Goal: Task Accomplishment & Management: Use online tool/utility

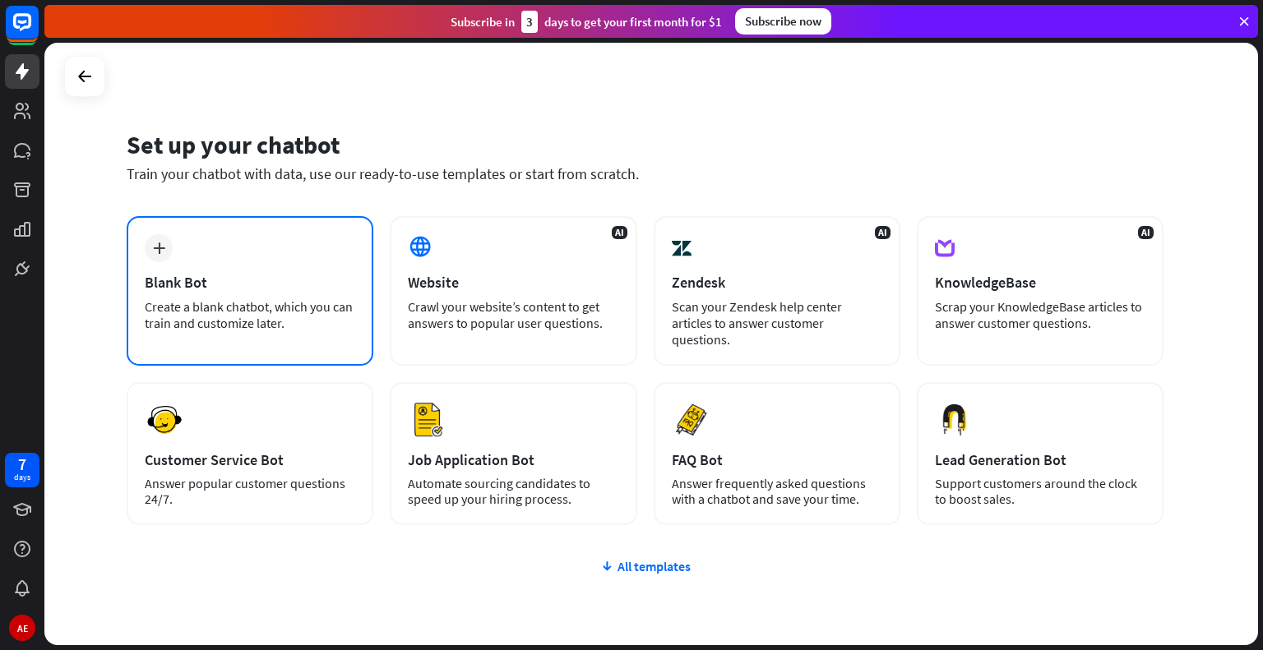
click at [187, 251] on div "plus Blank Bot Create a blank chatbot, which you can train and customize later." at bounding box center [250, 291] width 247 height 150
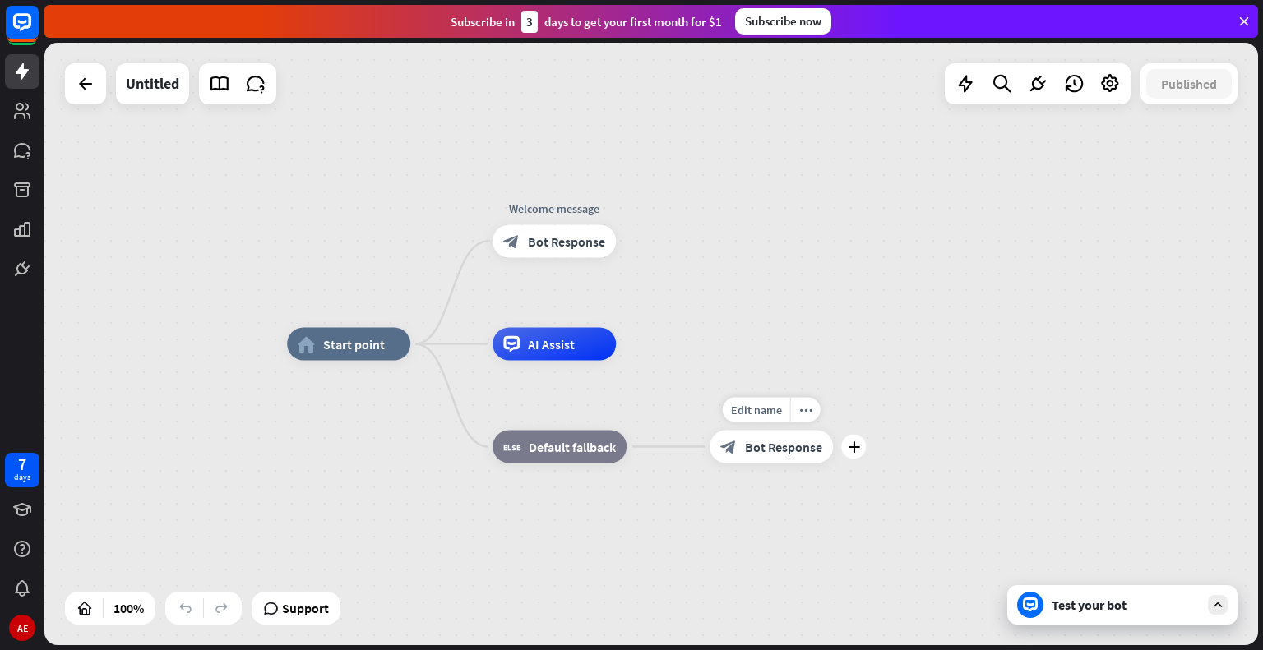
click at [793, 461] on div "block_bot_response Bot Response" at bounding box center [771, 447] width 123 height 33
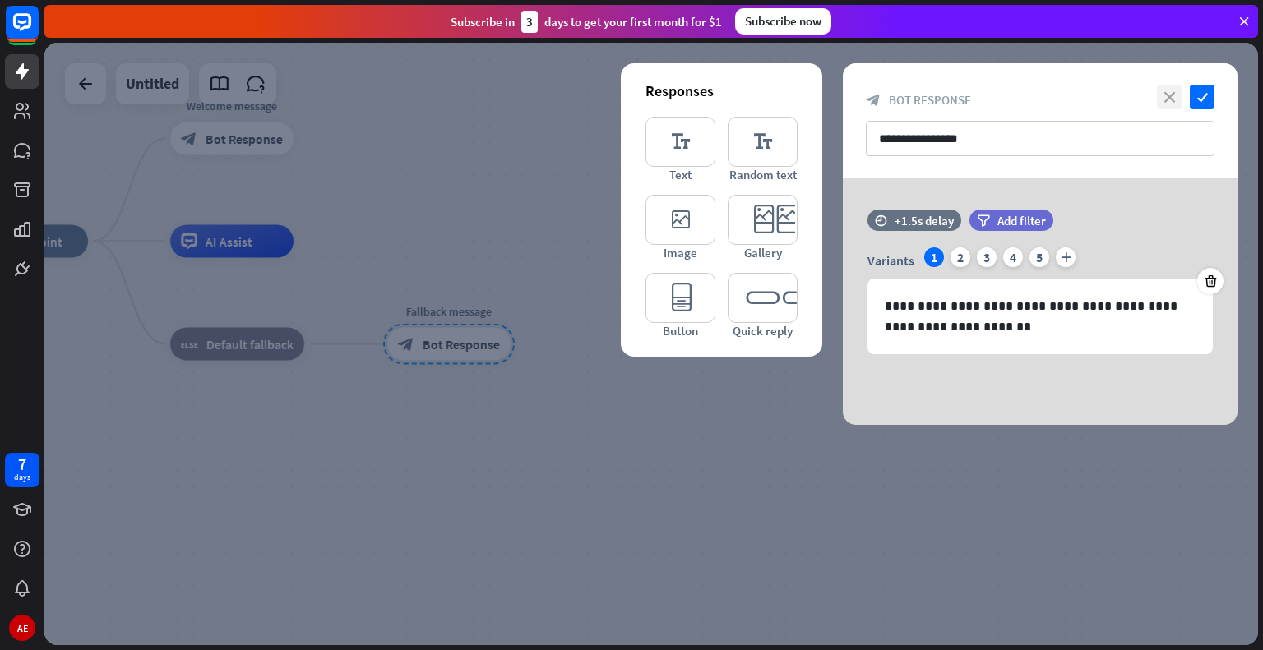
click at [1174, 98] on icon "close" at bounding box center [1169, 97] width 25 height 25
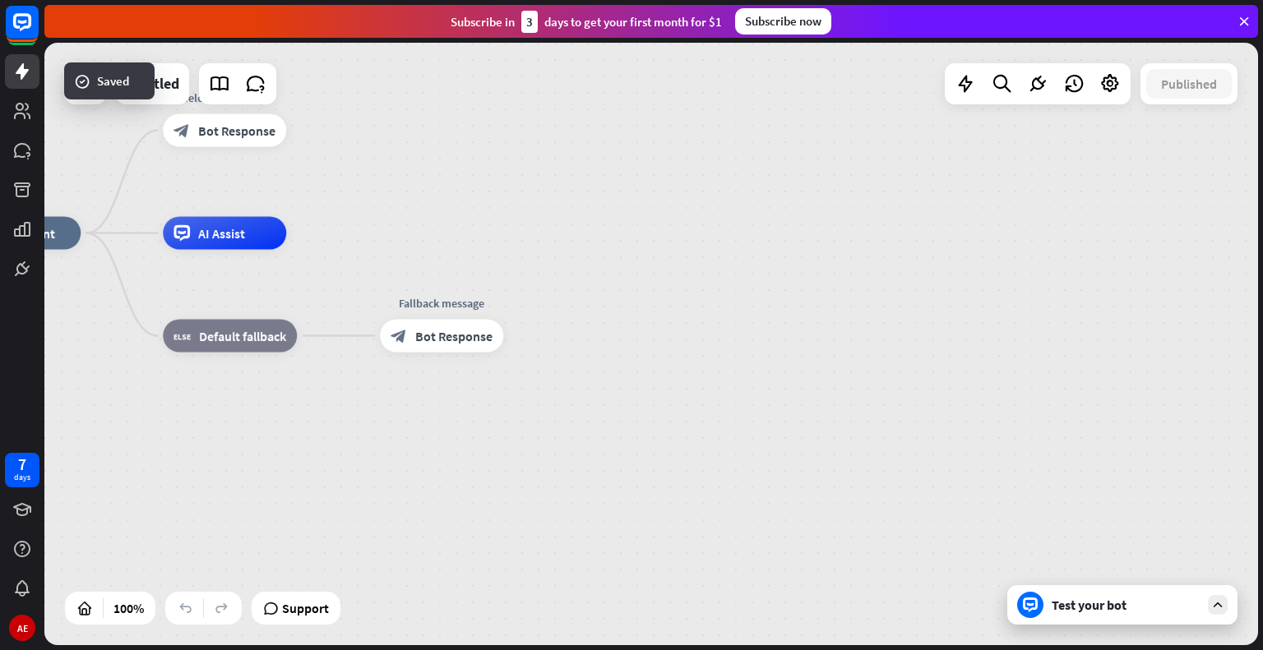
drag, startPoint x: 449, startPoint y: 395, endPoint x: 760, endPoint y: 433, distance: 313.1
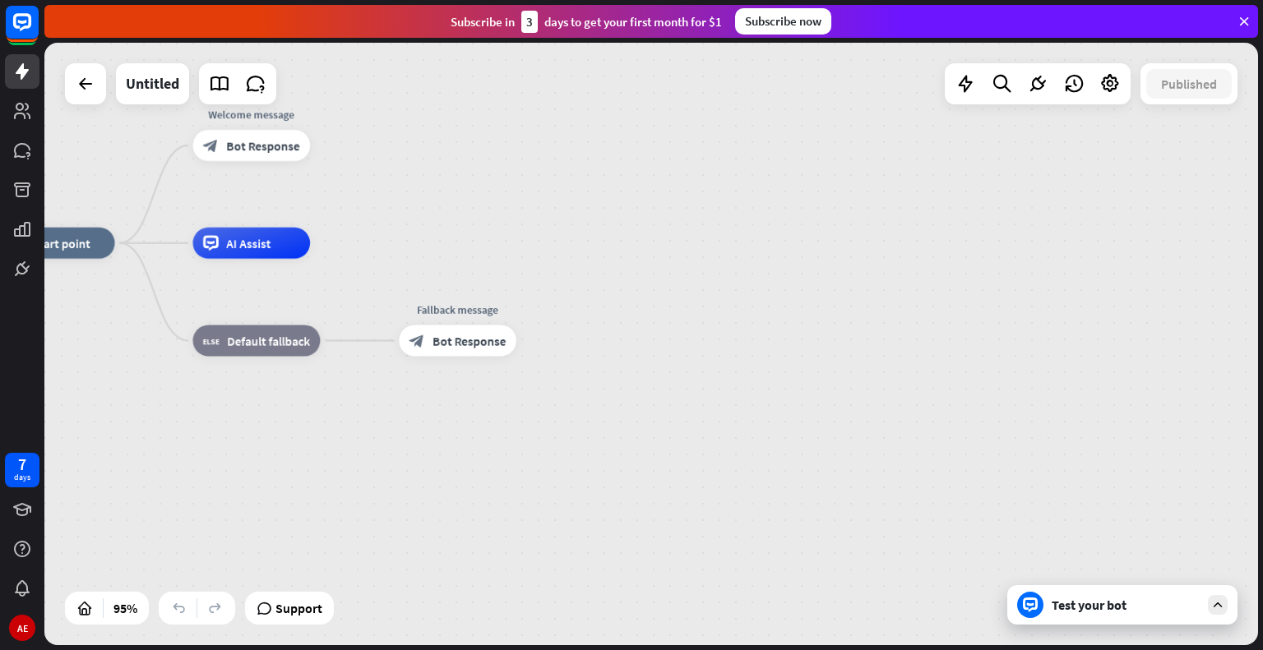
drag, startPoint x: 410, startPoint y: 218, endPoint x: 762, endPoint y: 203, distance: 352.2
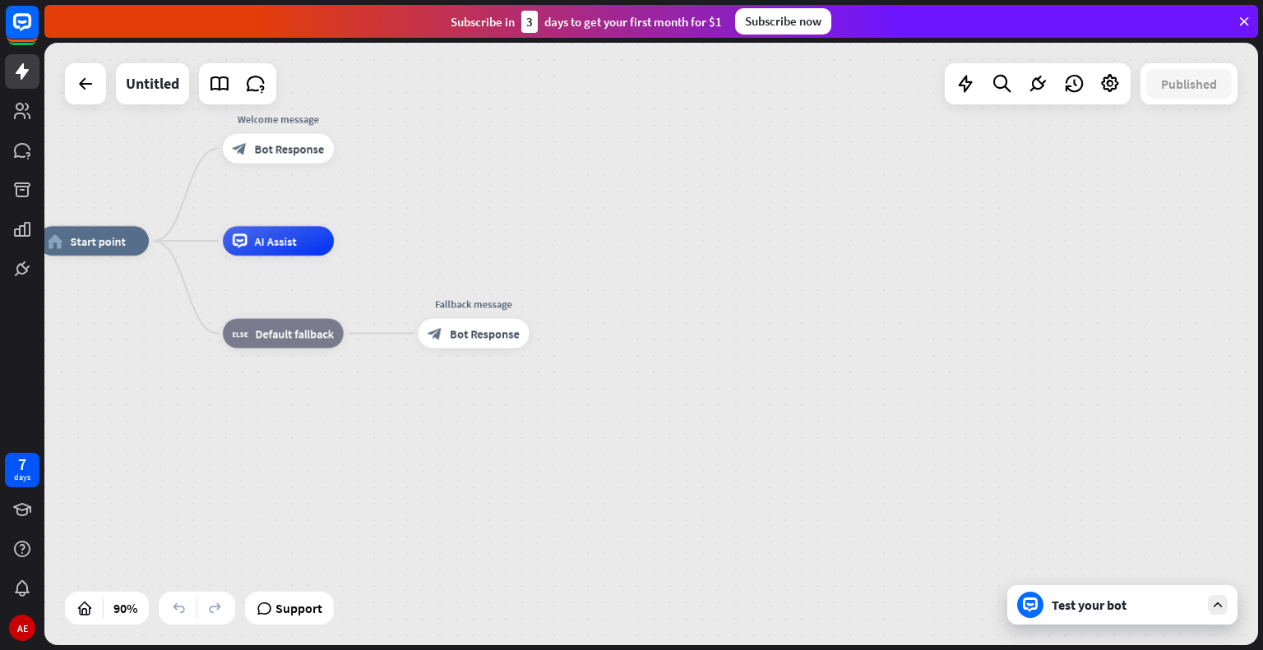
drag, startPoint x: 470, startPoint y: 220, endPoint x: 506, endPoint y: 239, distance: 40.8
drag, startPoint x: 456, startPoint y: 238, endPoint x: 678, endPoint y: 272, distance: 225.5
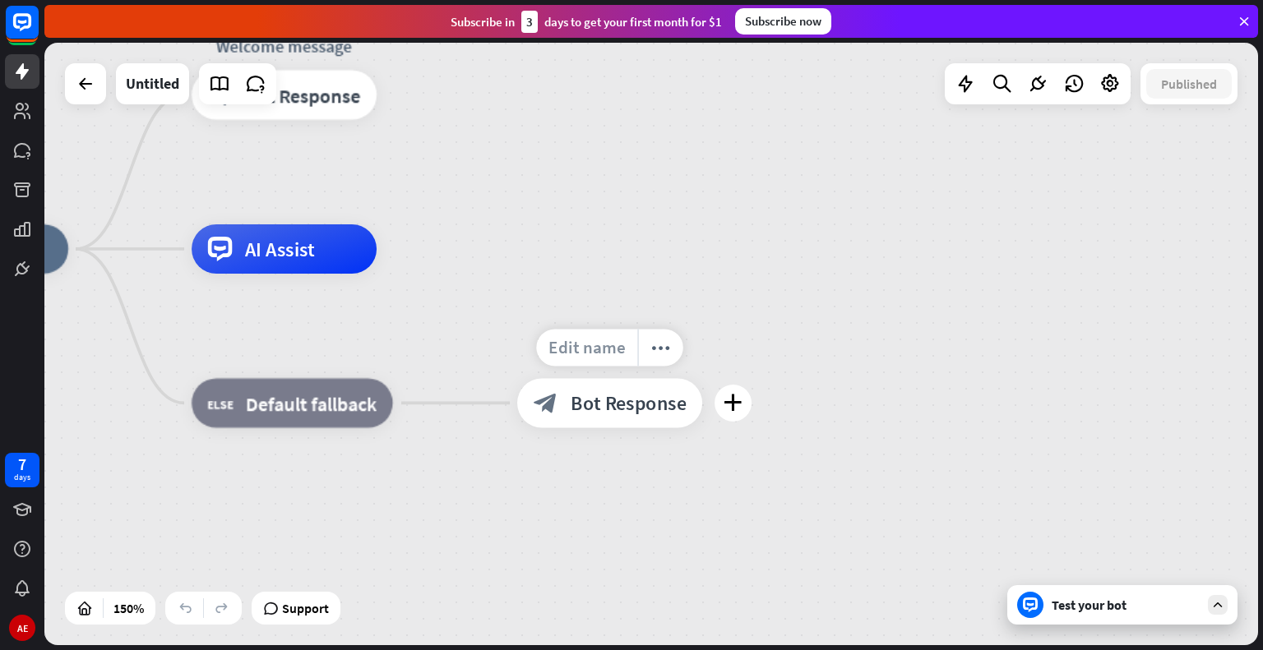
drag, startPoint x: 288, startPoint y: 320, endPoint x: 581, endPoint y: 335, distance: 293.1
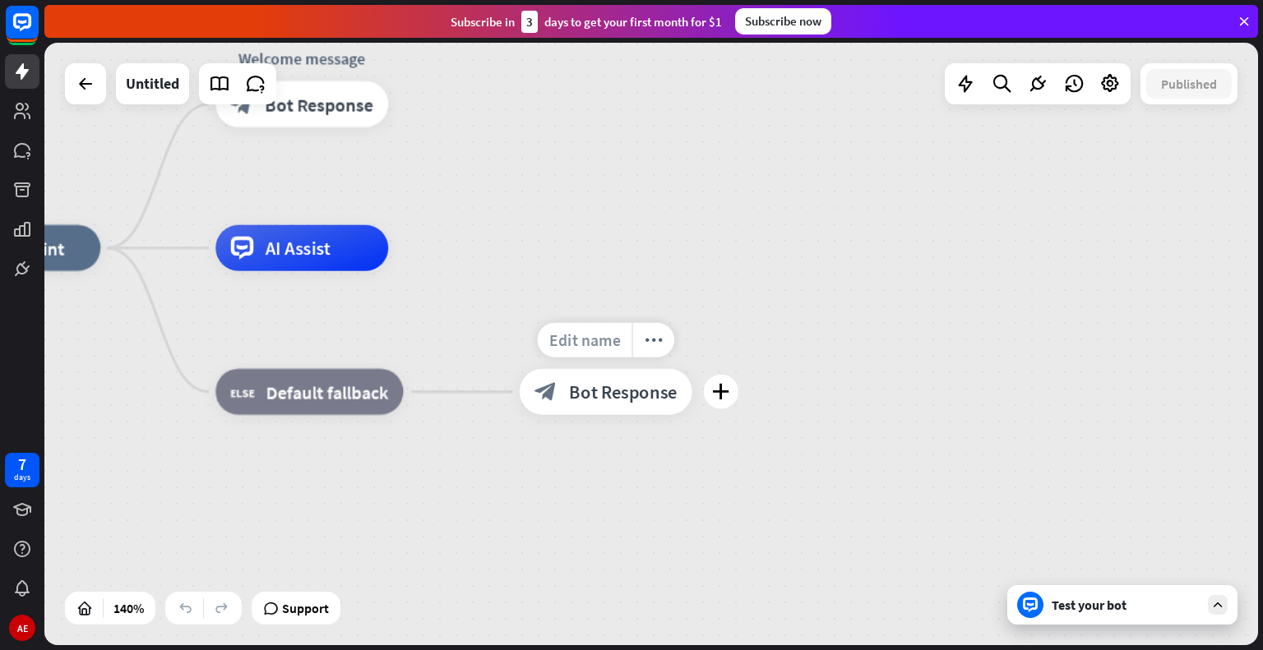
drag, startPoint x: 539, startPoint y: 271, endPoint x: 557, endPoint y: 352, distance: 83.2
drag, startPoint x: 487, startPoint y: 271, endPoint x: 615, endPoint y: 279, distance: 128.5
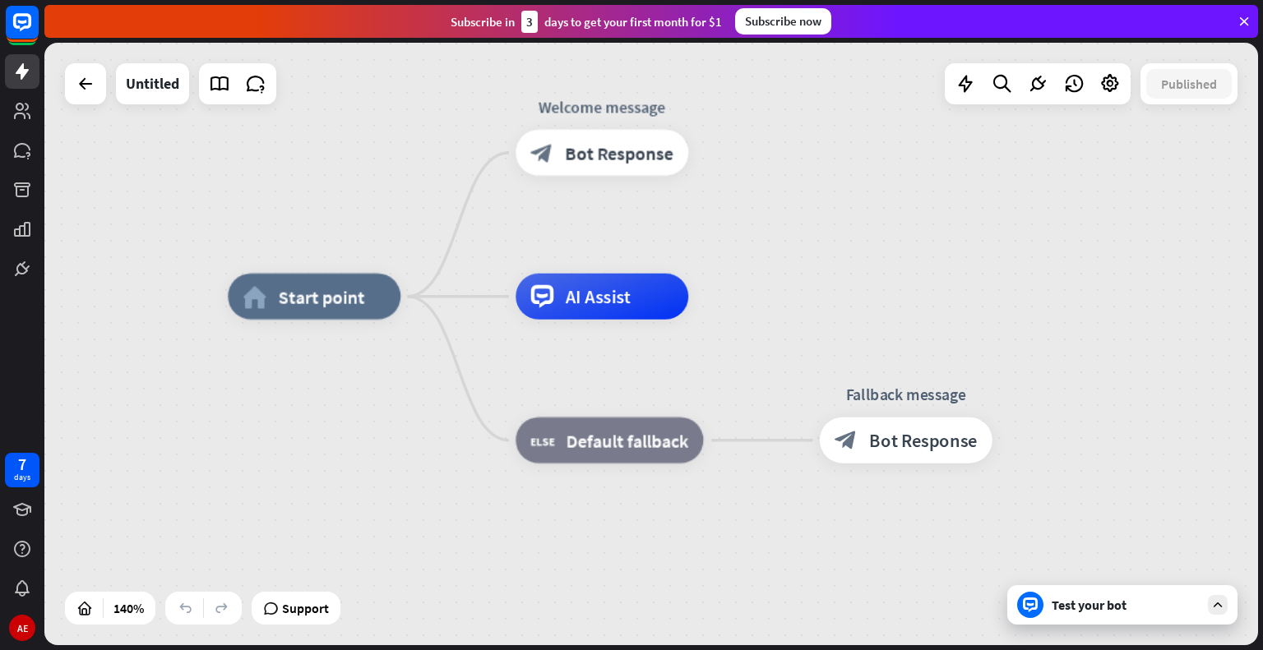
drag, startPoint x: 578, startPoint y: 172, endPoint x: 881, endPoint y: 218, distance: 306.9
click at [881, 218] on div "home_2 Start point Welcome message block_bot_response Bot Response AI Assist bl…" at bounding box center [651, 344] width 1214 height 603
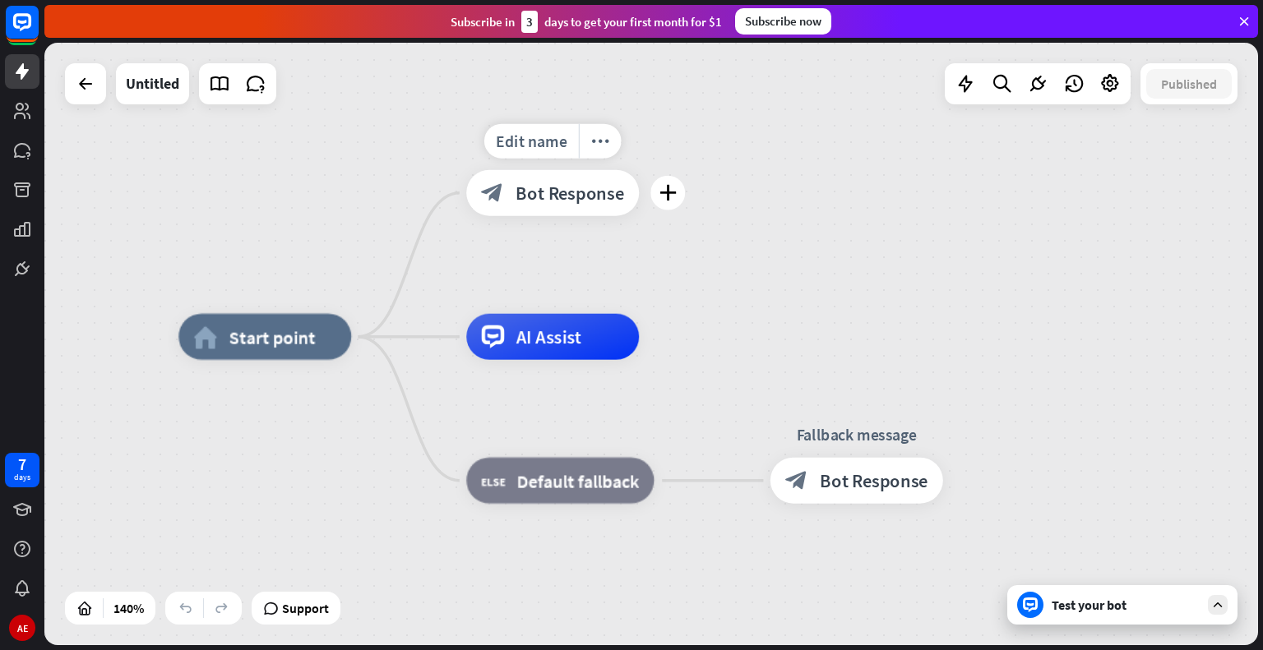
drag, startPoint x: 689, startPoint y: 218, endPoint x: 640, endPoint y: 258, distance: 63.7
click at [639, 216] on div "Edit name more_horiz plus Welcome message block_bot_response Bot Response" at bounding box center [552, 193] width 173 height 46
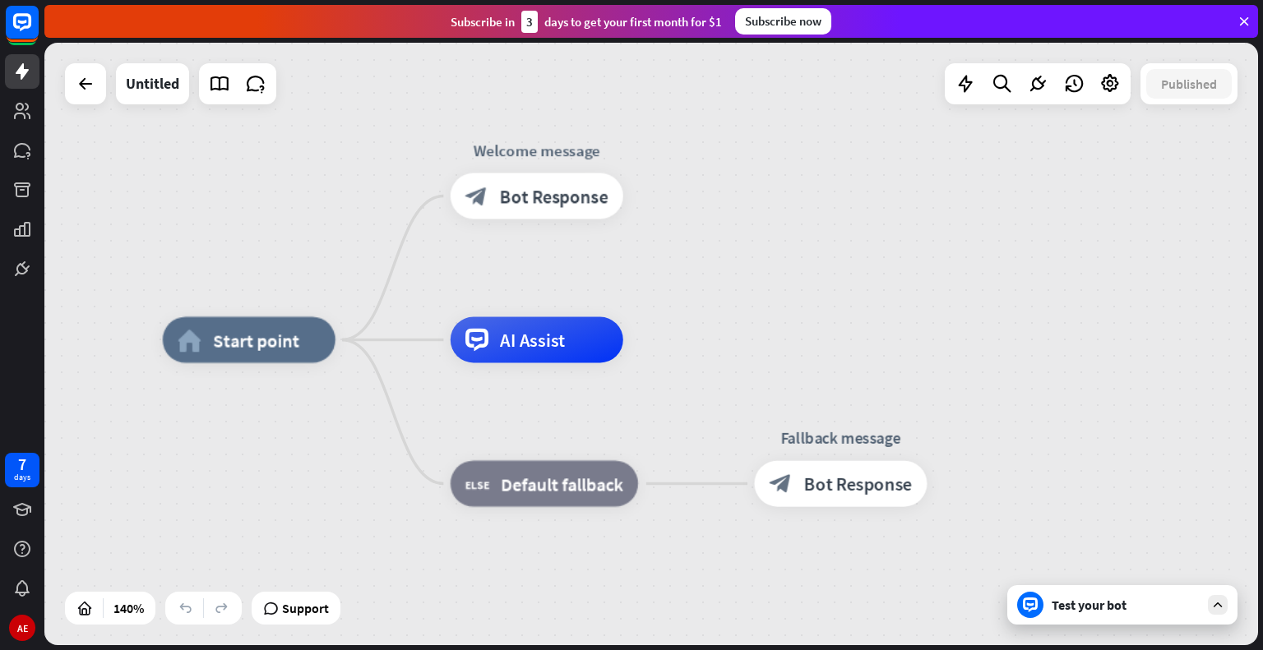
click at [701, 244] on div "home_2 Start point Welcome message block_bot_response Bot Response AI Assist bl…" at bounding box center [651, 344] width 1214 height 603
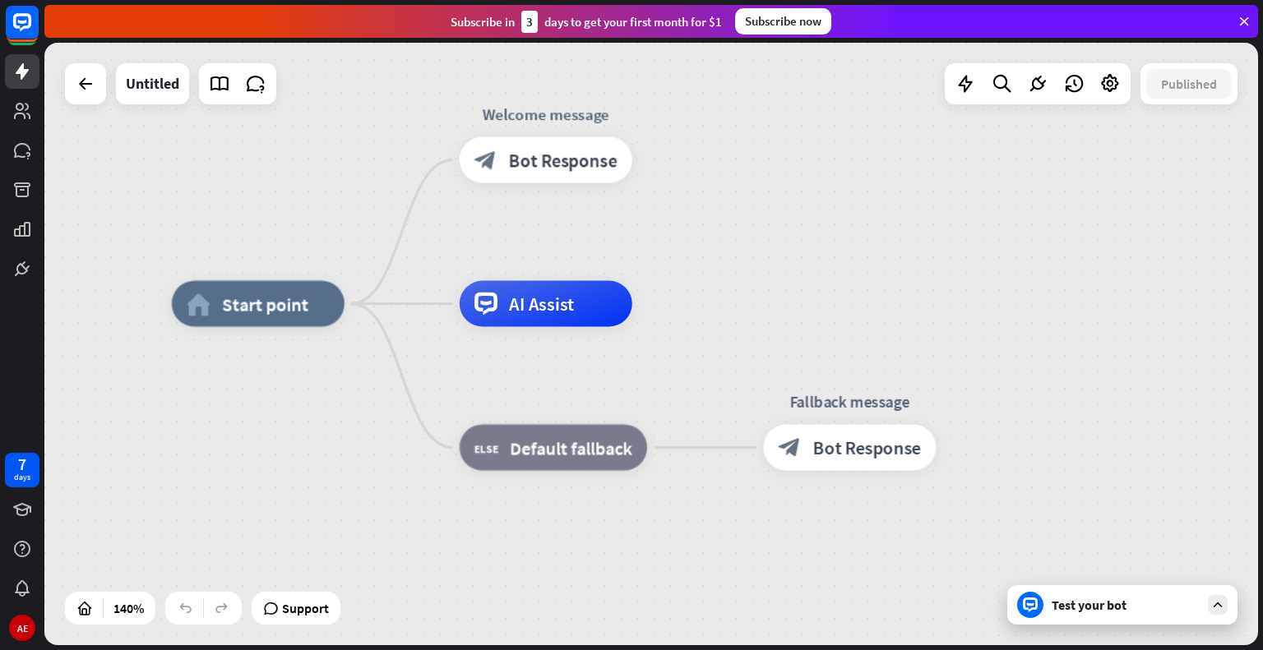
drag, startPoint x: 701, startPoint y: 244, endPoint x: 710, endPoint y: 208, distance: 37.3
click at [710, 208] on div "home_2 Start point Welcome message block_bot_response Bot Response AI Assist bl…" at bounding box center [651, 344] width 1214 height 603
click at [18, 121] on link at bounding box center [22, 111] width 35 height 35
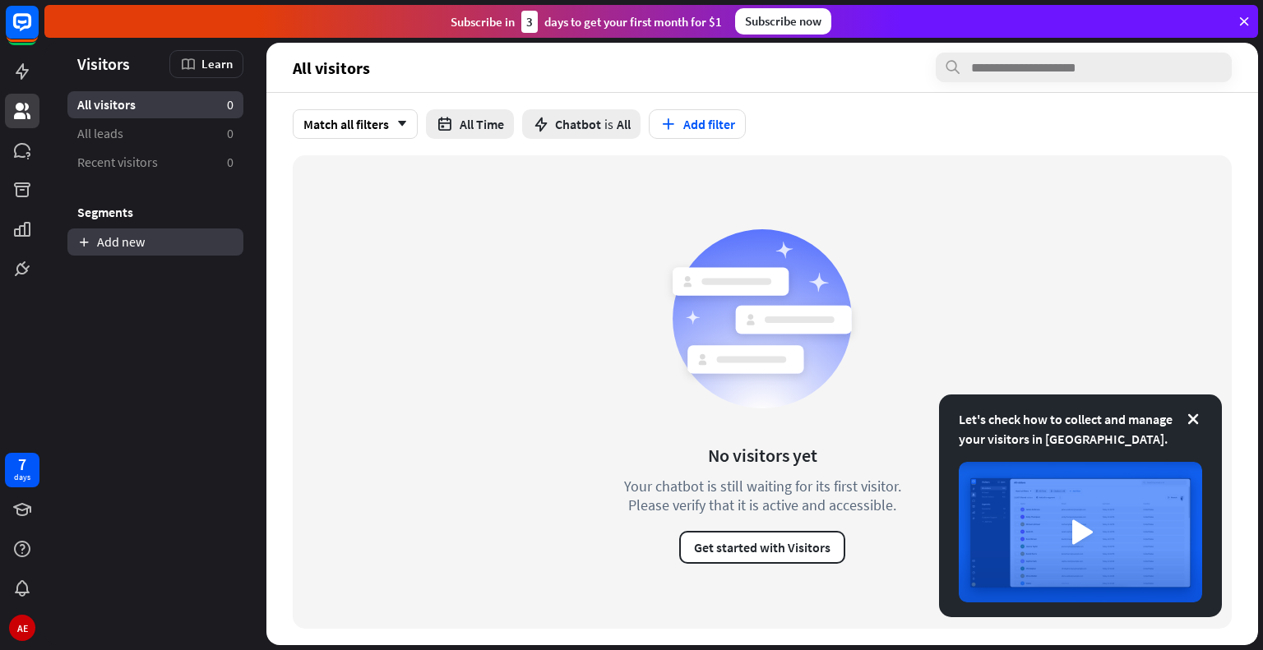
click at [122, 245] on link "Add new" at bounding box center [155, 242] width 176 height 27
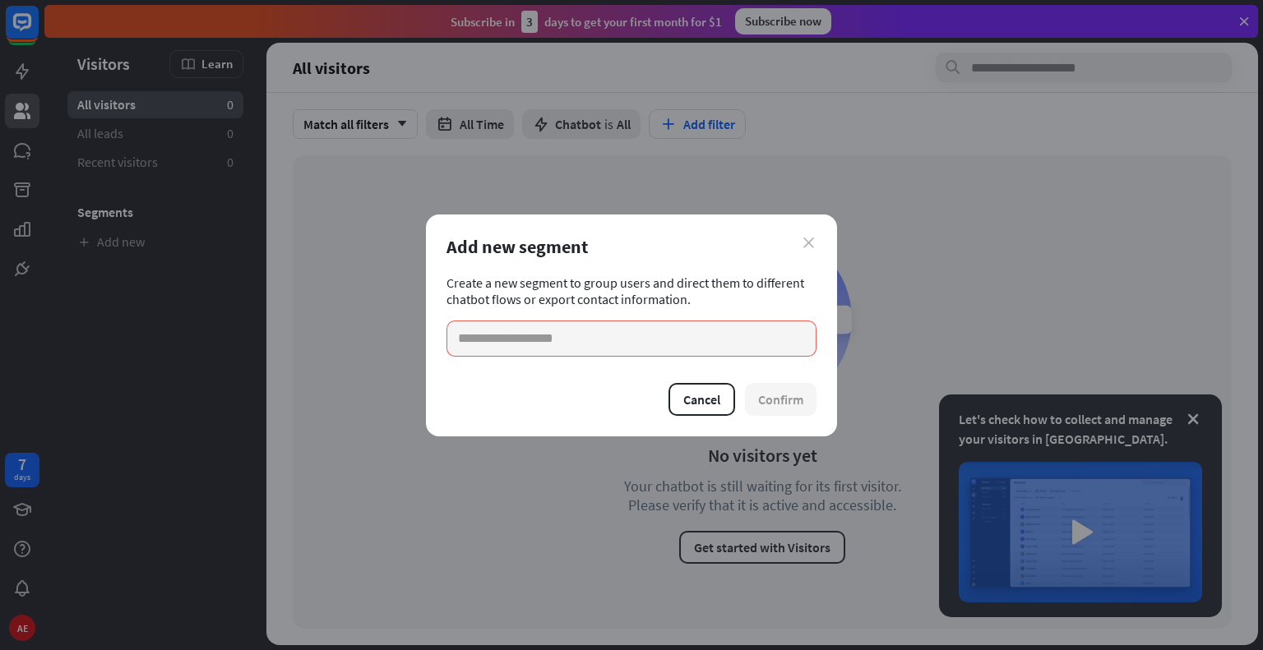
click at [807, 247] on icon "close" at bounding box center [808, 243] width 11 height 11
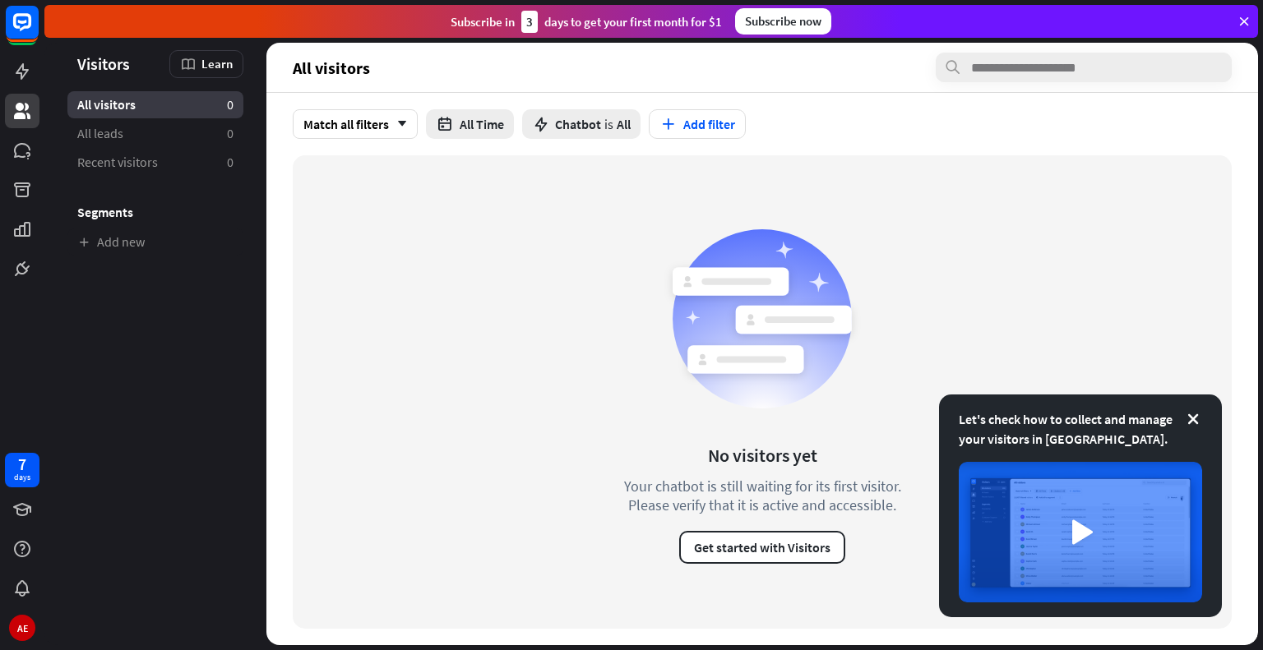
click at [41, 158] on div at bounding box center [22, 143] width 44 height 286
click at [33, 157] on link at bounding box center [22, 150] width 35 height 35
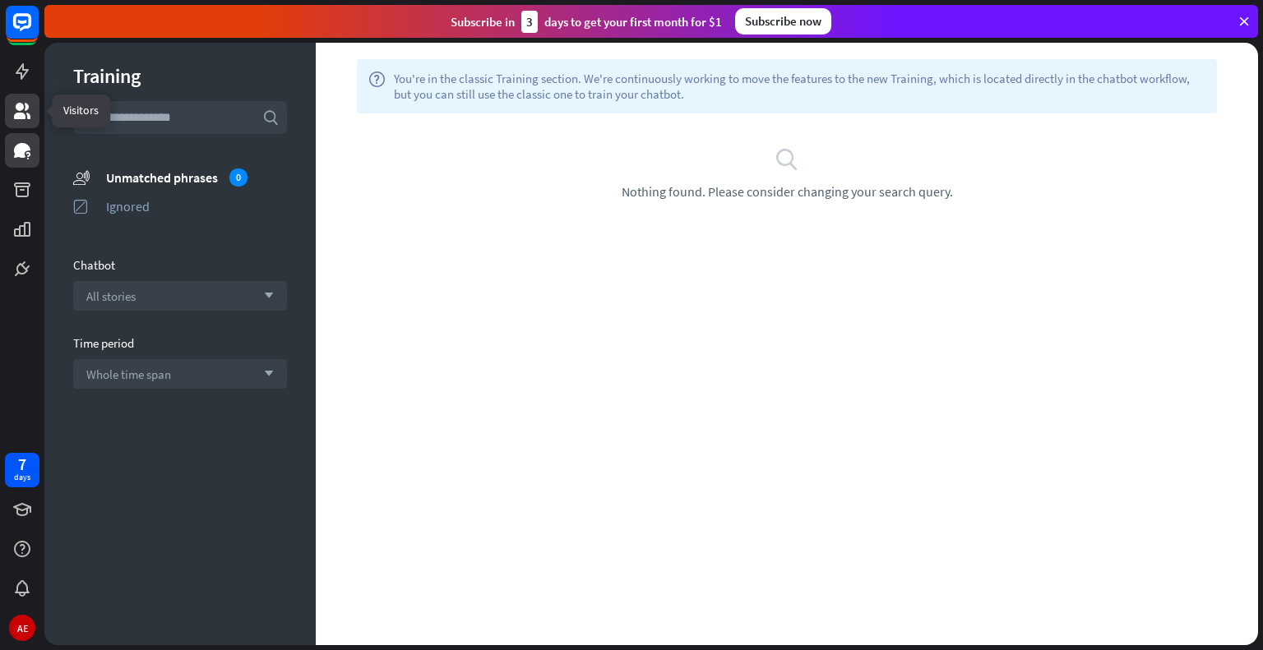
click at [17, 120] on icon at bounding box center [22, 111] width 20 height 20
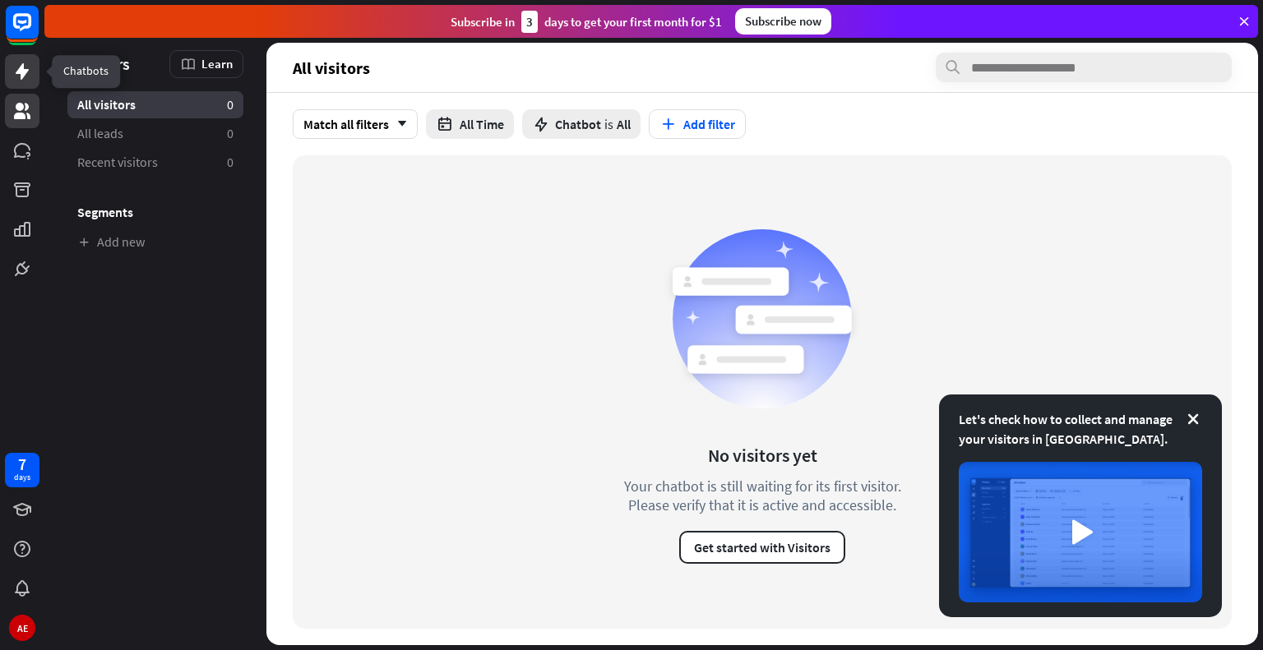
click at [31, 77] on icon at bounding box center [22, 72] width 20 height 20
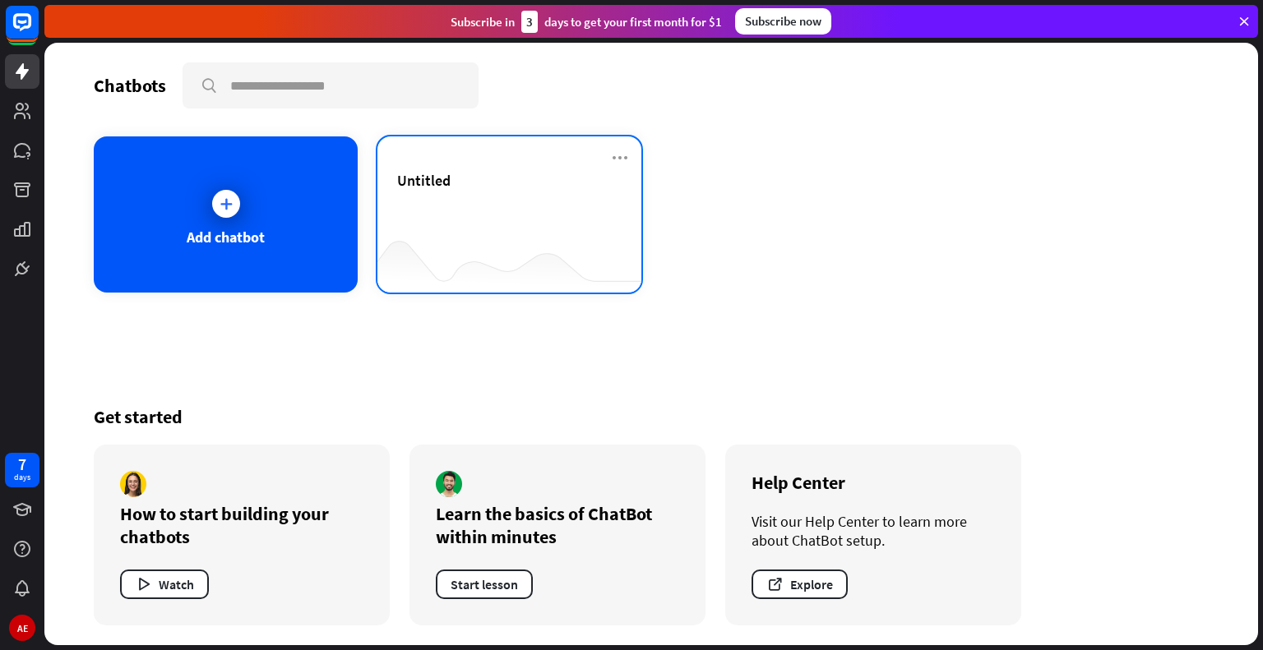
click at [520, 207] on div "Untitled" at bounding box center [509, 200] width 224 height 58
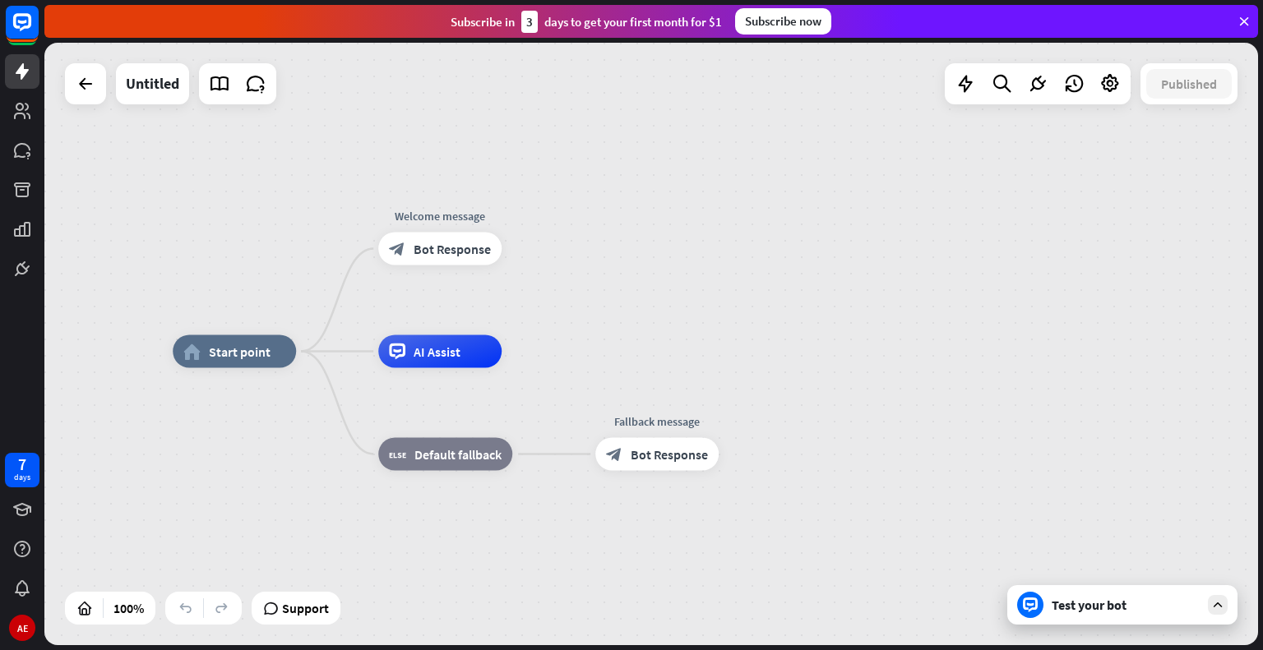
drag, startPoint x: 749, startPoint y: 298, endPoint x: 635, endPoint y: 305, distance: 114.5
click at [635, 305] on div "home_2 Start point Welcome message block_bot_response Bot Response AI Assist bl…" at bounding box center [651, 344] width 1214 height 603
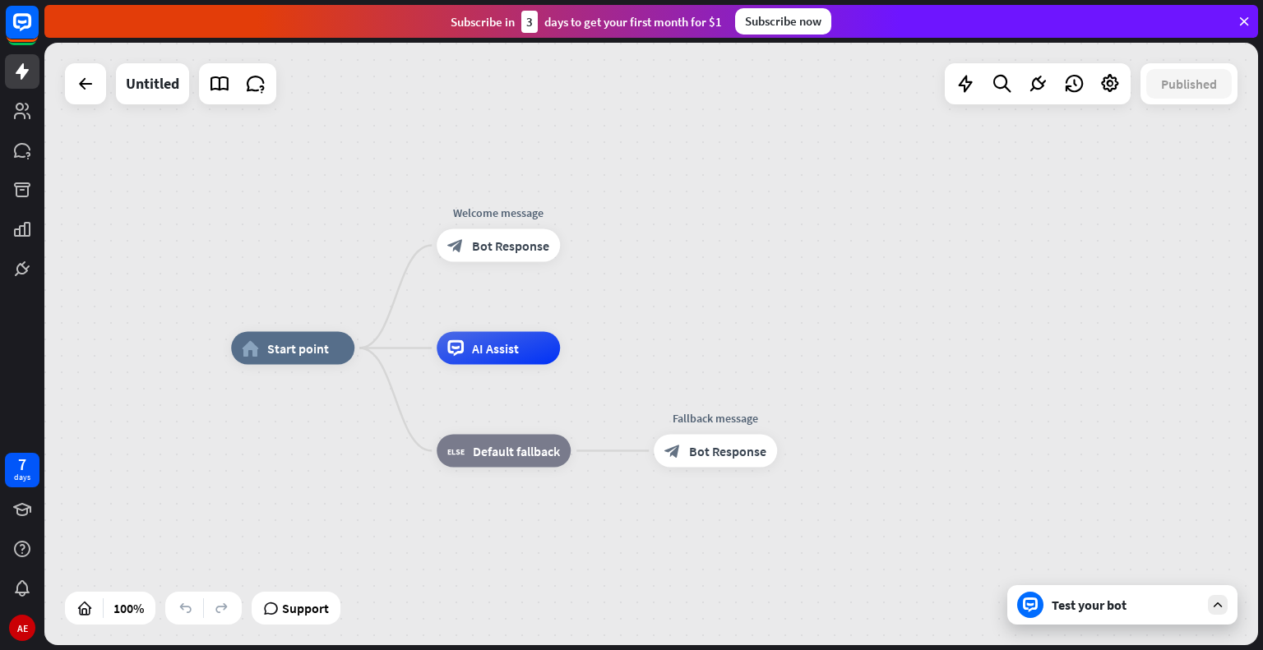
drag, startPoint x: 715, startPoint y: 236, endPoint x: 773, endPoint y: 233, distance: 58.5
click at [773, 233] on div "home_2 Start point Welcome message block_bot_response Bot Response AI Assist bl…" at bounding box center [651, 344] width 1214 height 603
click at [1208, 615] on div "Test your bot" at bounding box center [1122, 604] width 230 height 39
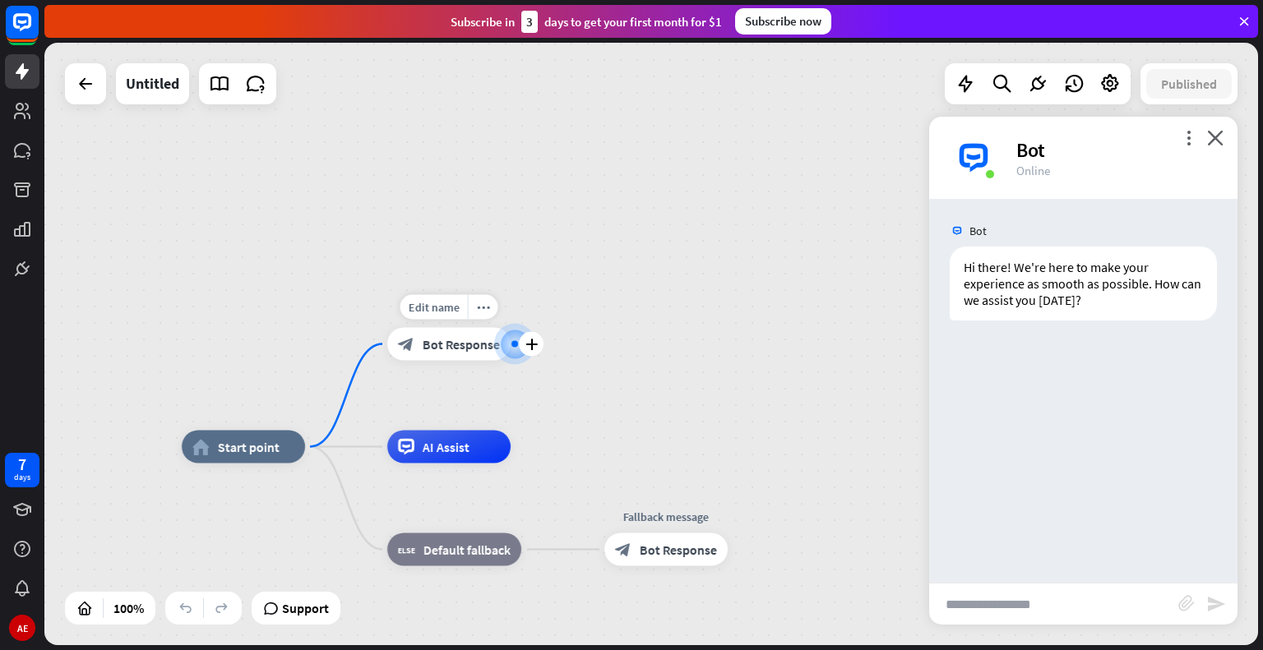
click at [515, 353] on div at bounding box center [514, 343] width 17 height 17
click at [526, 345] on icon "plus" at bounding box center [531, 345] width 12 height 12
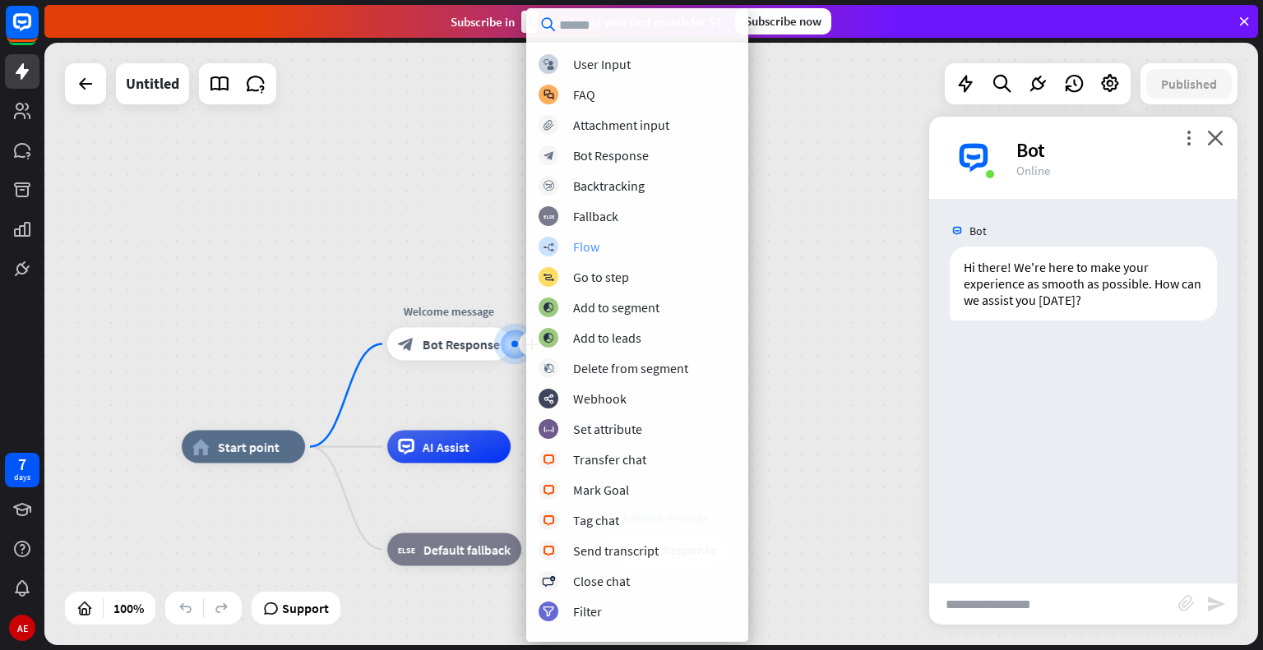
click at [602, 248] on div "builder_tree Flow" at bounding box center [637, 247] width 197 height 20
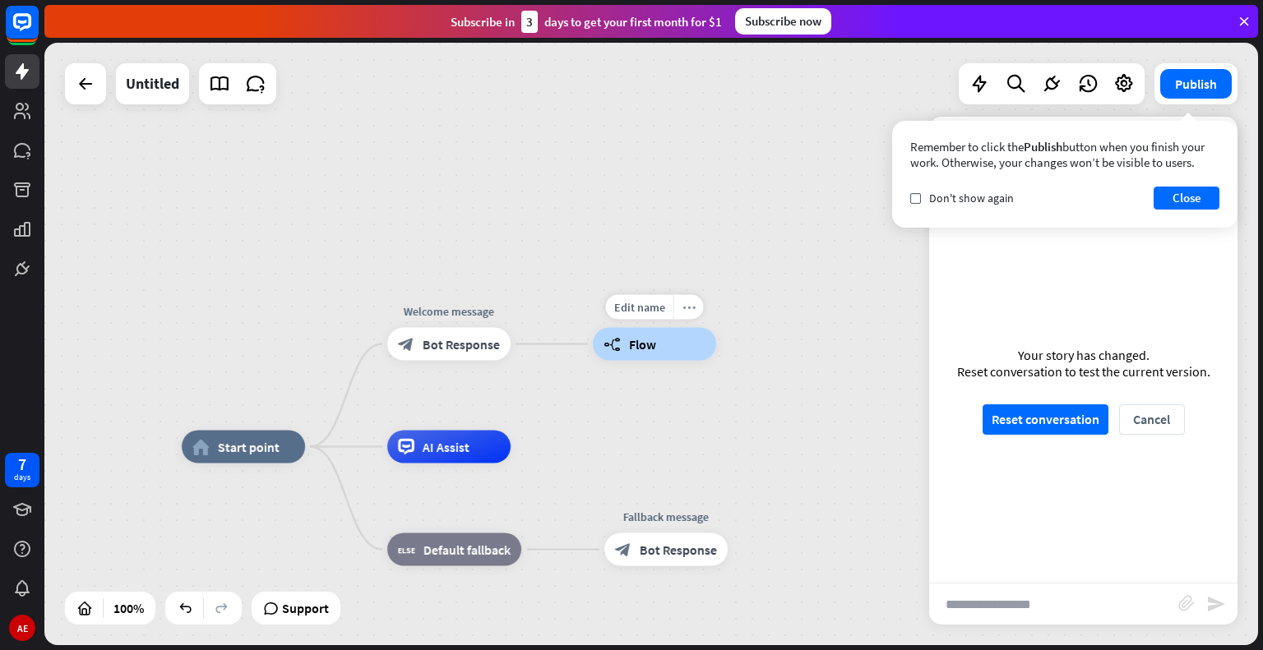
click at [685, 312] on icon "more_horiz" at bounding box center [688, 307] width 13 height 12
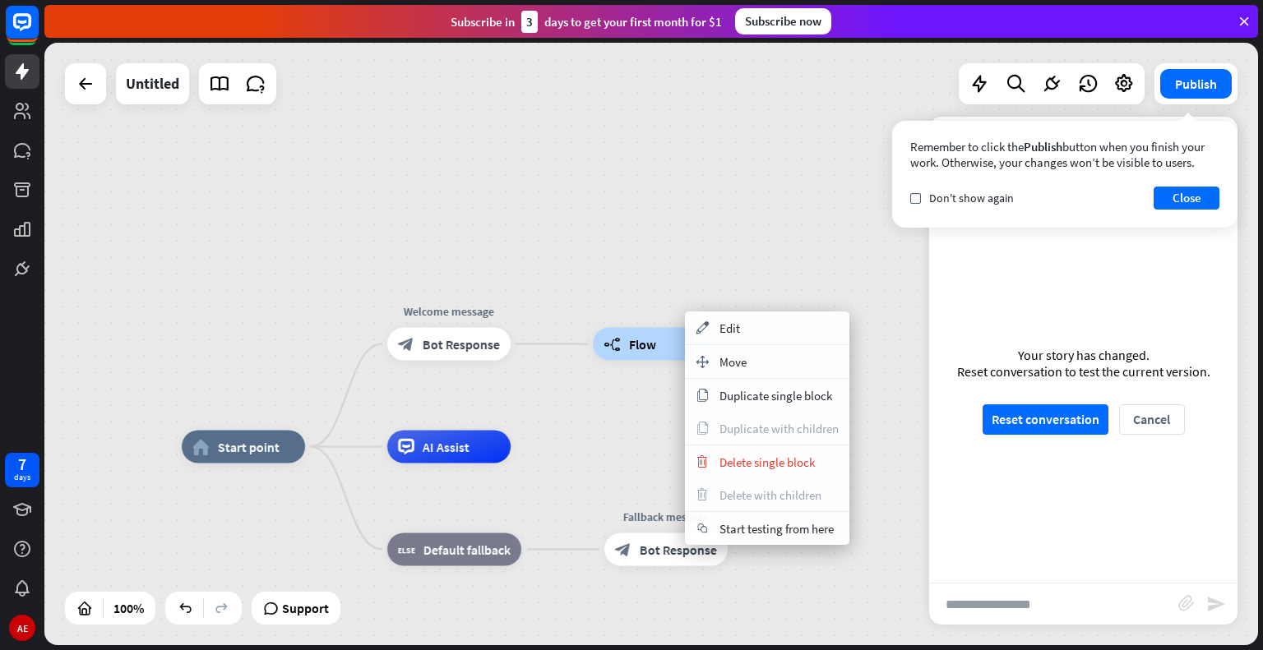
click at [653, 358] on div "builder_tree Flow" at bounding box center [654, 344] width 123 height 33
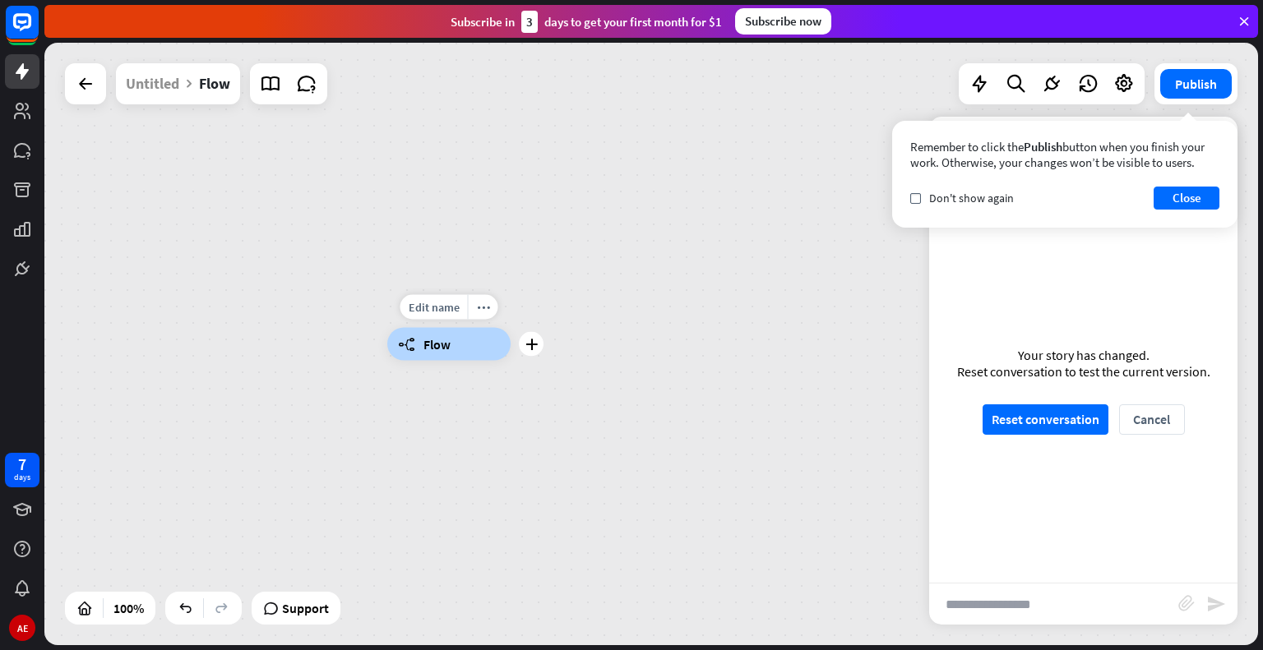
click at [439, 354] on div "builder_tree Flow" at bounding box center [448, 344] width 123 height 33
click at [1177, 200] on button "Close" at bounding box center [1187, 198] width 66 height 23
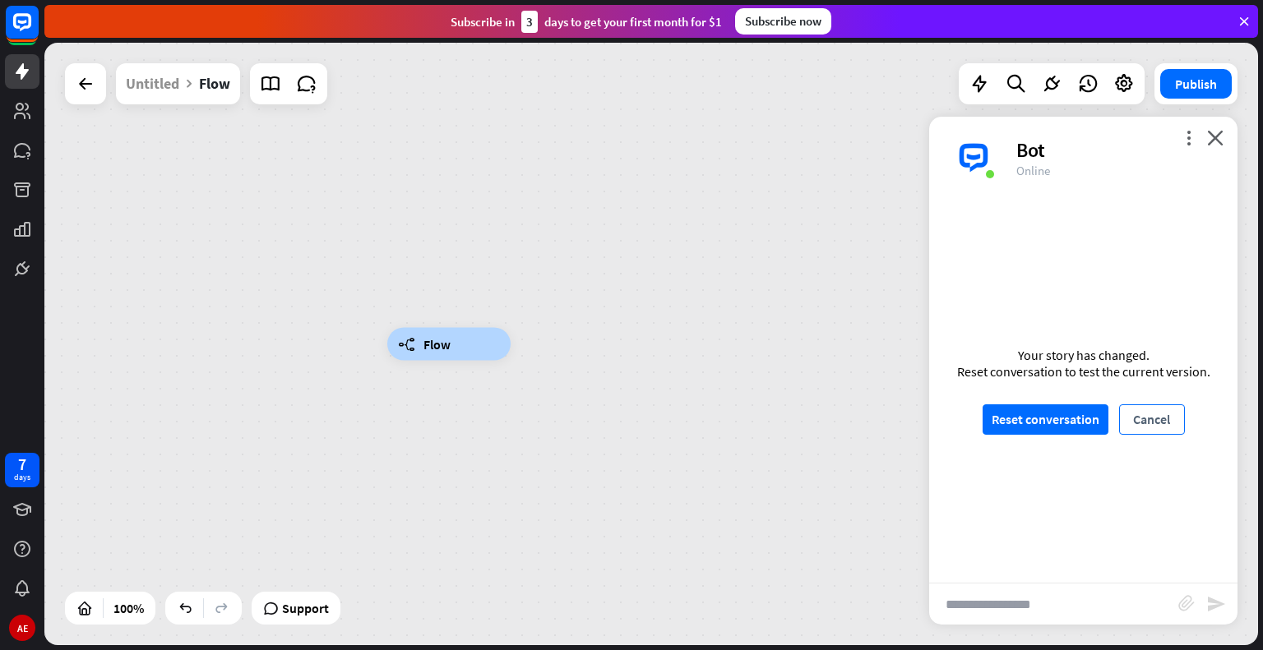
click at [1152, 406] on button "Cancel" at bounding box center [1152, 420] width 66 height 30
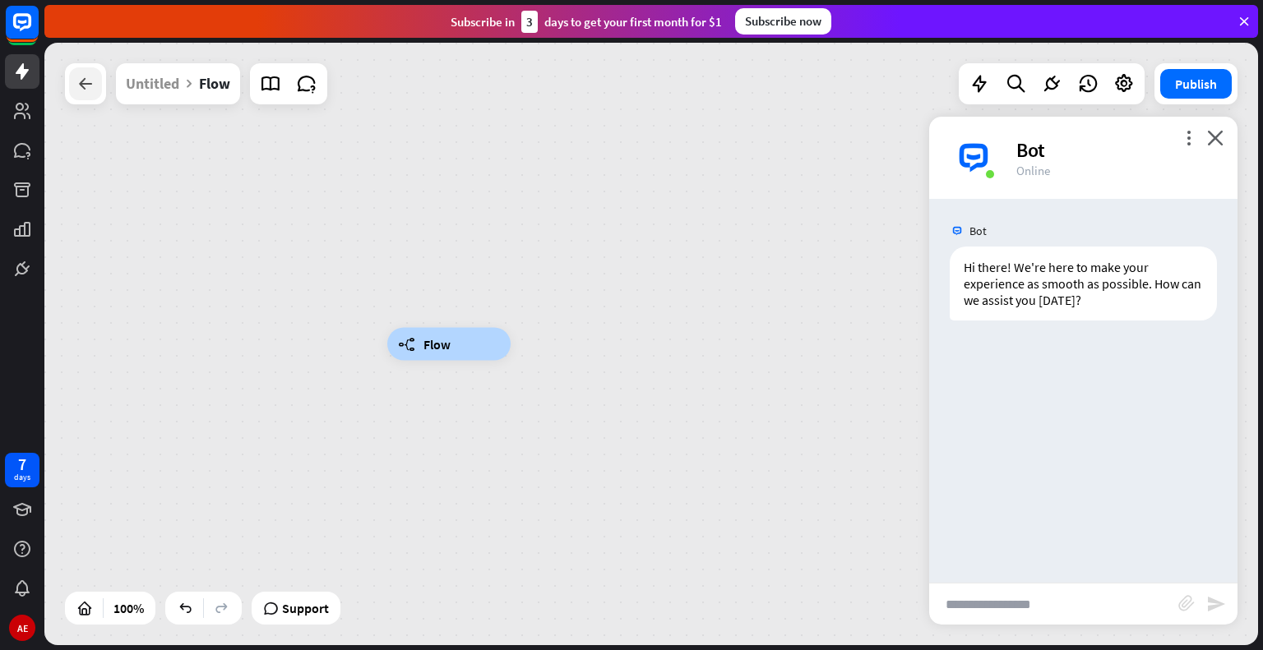
click at [85, 86] on icon at bounding box center [86, 84] width 20 height 20
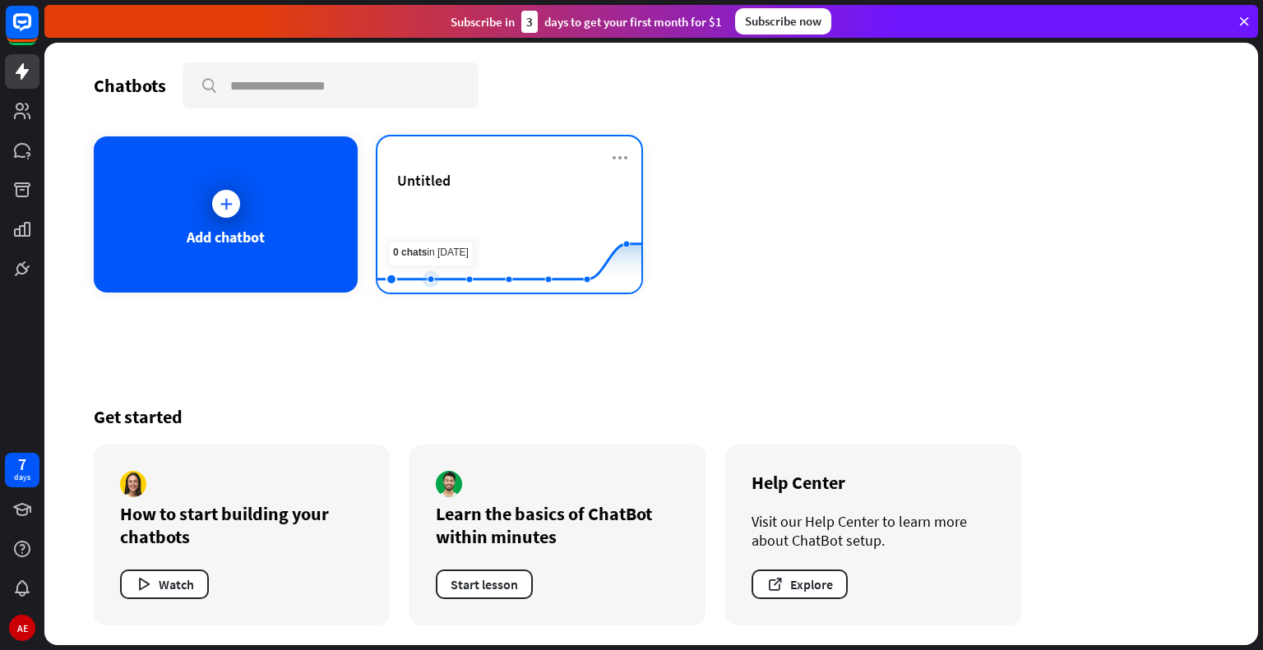
click at [448, 213] on rect at bounding box center [509, 252] width 264 height 103
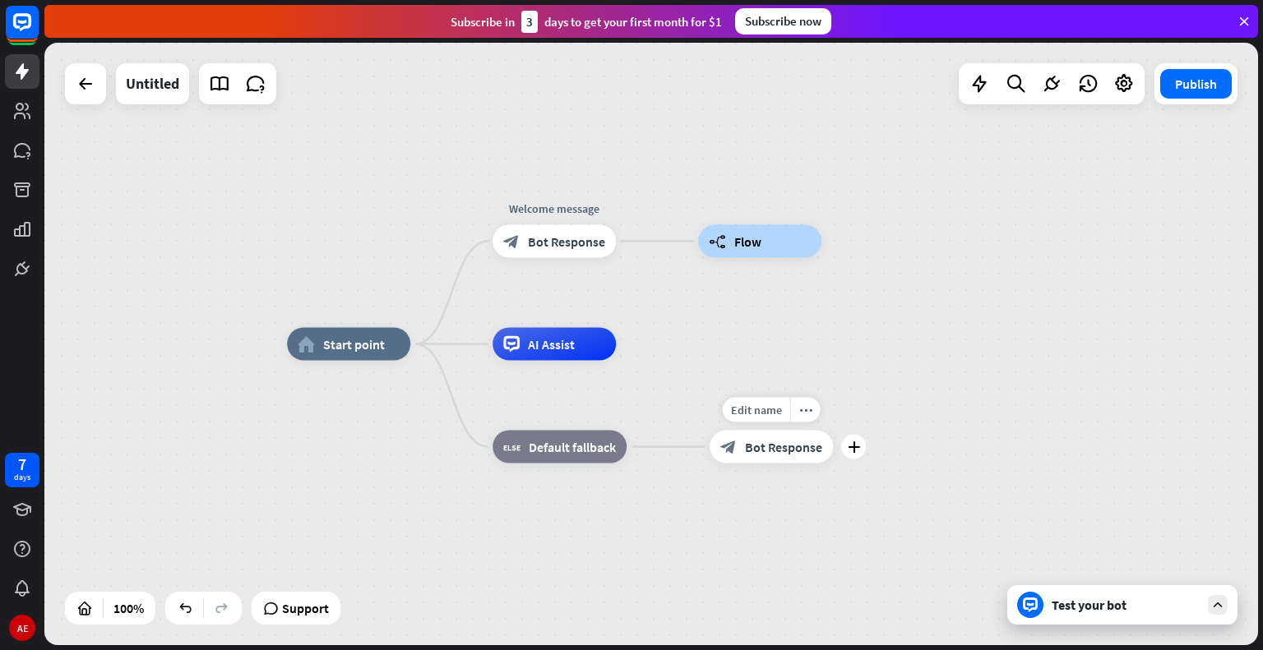
click at [759, 443] on span "Bot Response" at bounding box center [783, 447] width 77 height 16
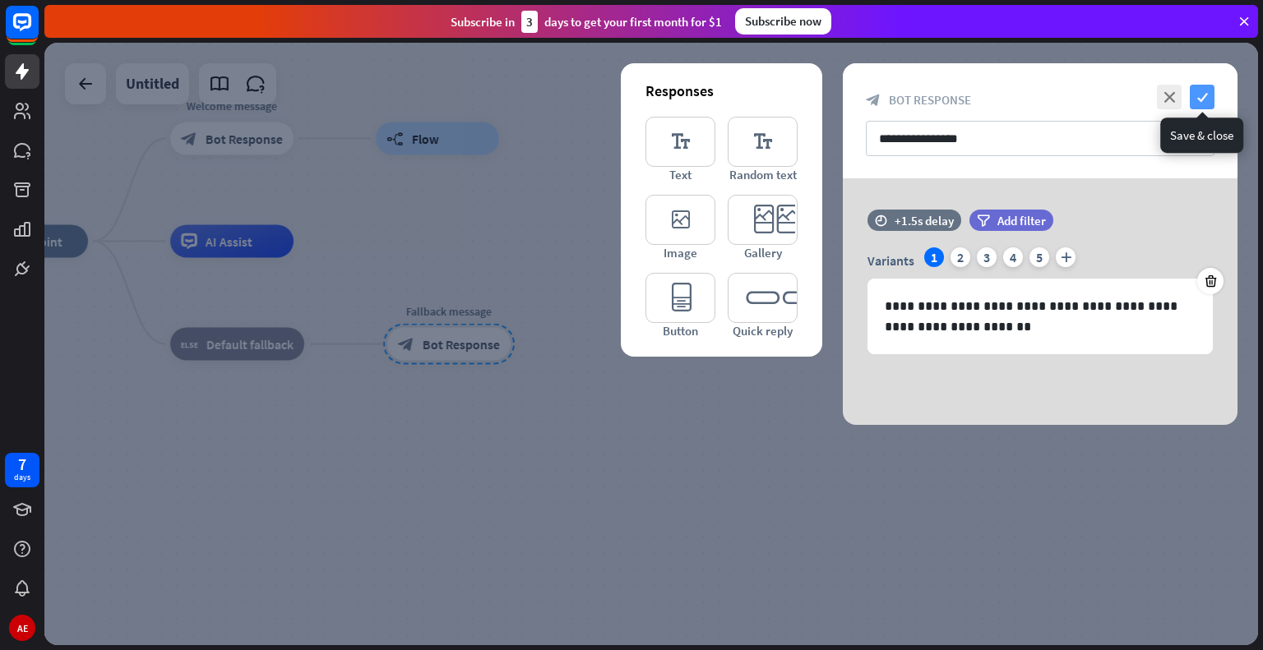
click at [1194, 91] on icon "check" at bounding box center [1202, 97] width 25 height 25
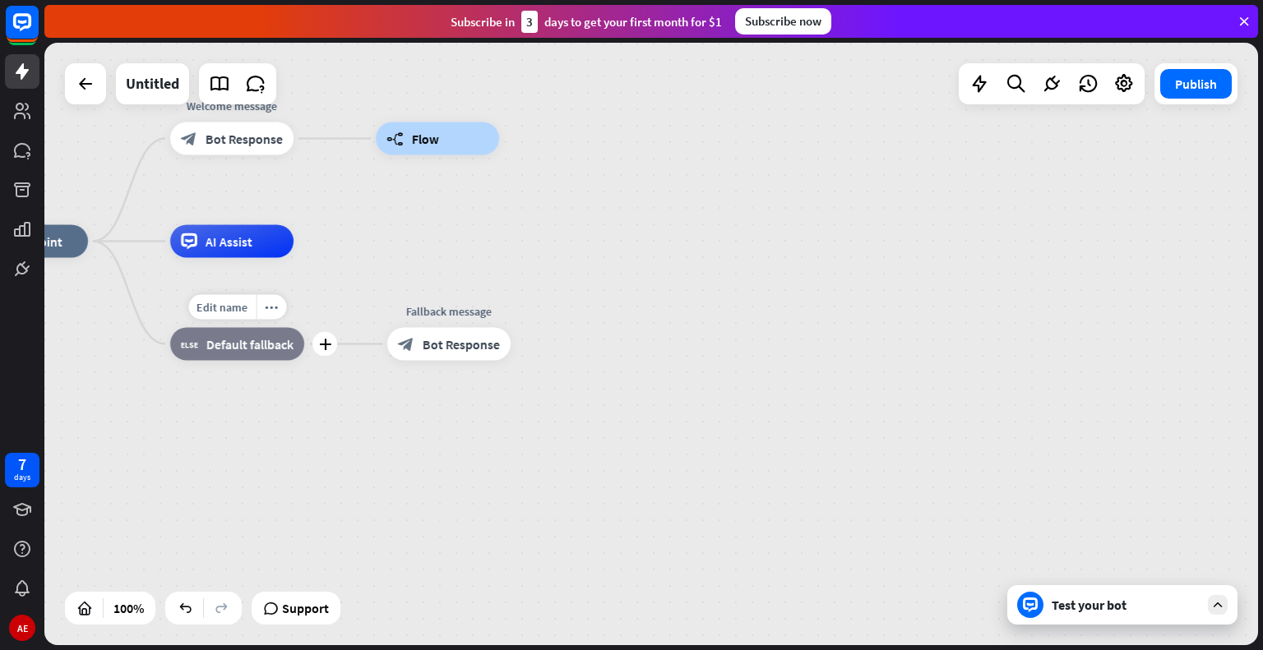
click at [215, 346] on span "Default fallback" at bounding box center [249, 344] width 87 height 16
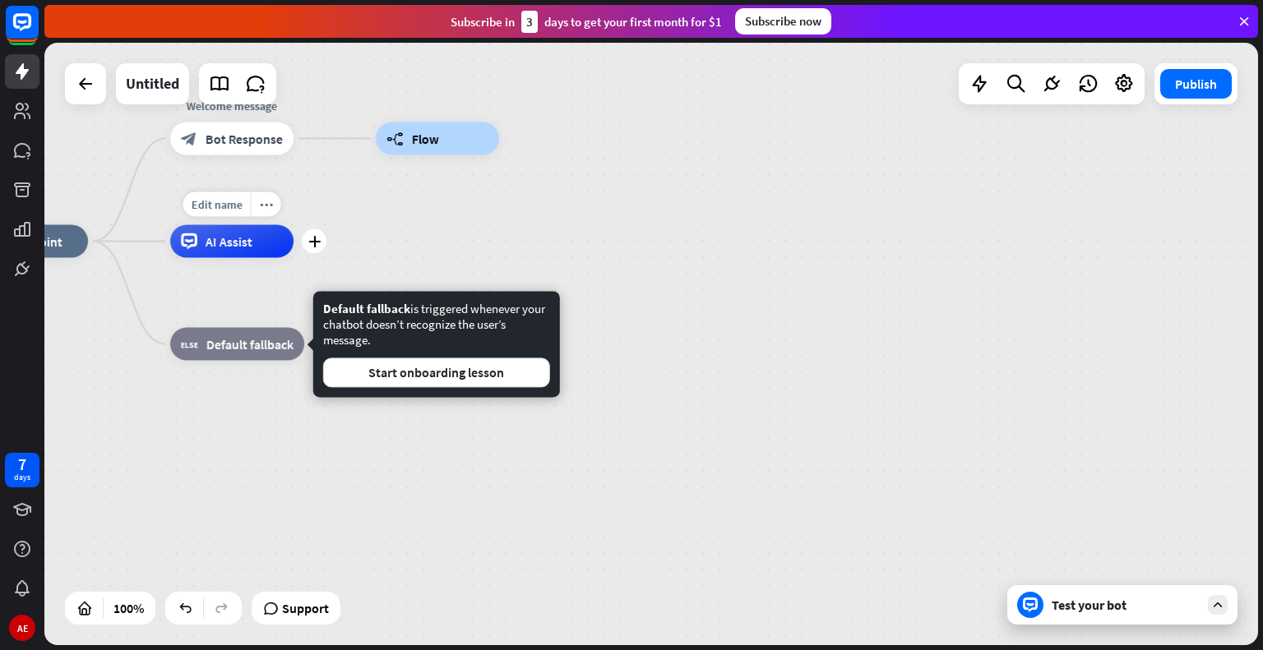
click at [240, 242] on span "AI Assist" at bounding box center [229, 242] width 47 height 16
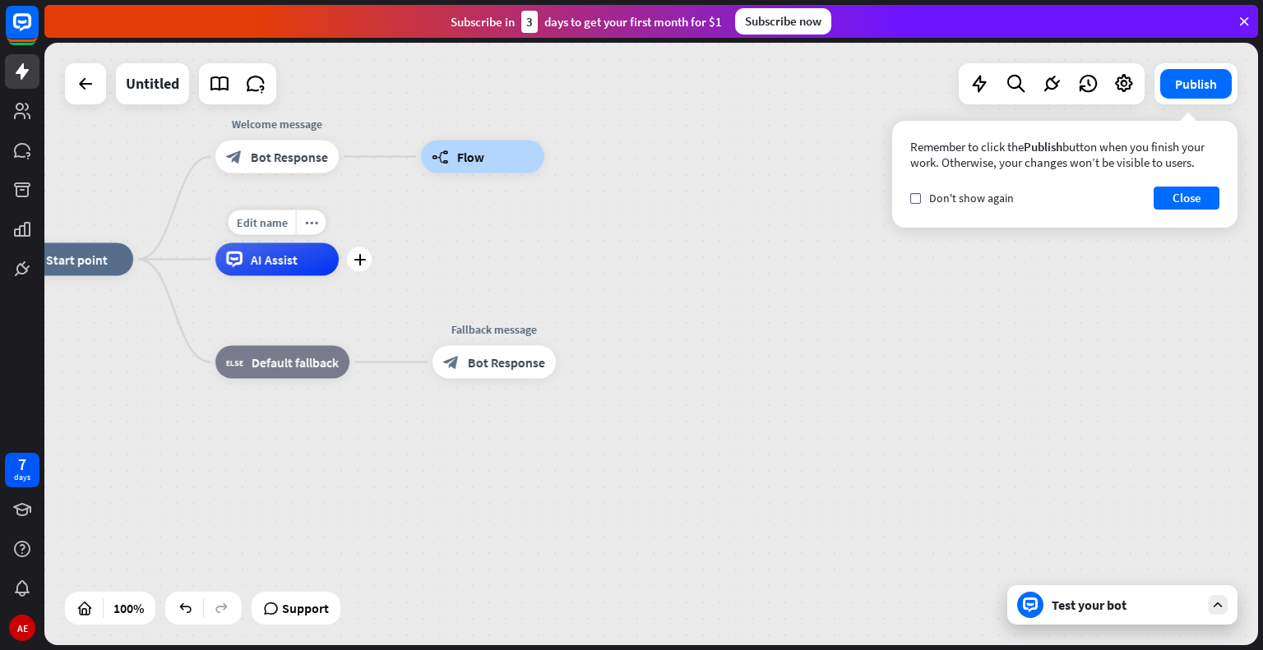
drag, startPoint x: 224, startPoint y: 275, endPoint x: 479, endPoint y: 318, distance: 258.6
click at [339, 276] on div "Edit name more_horiz plus AI Assist" at bounding box center [276, 259] width 123 height 33
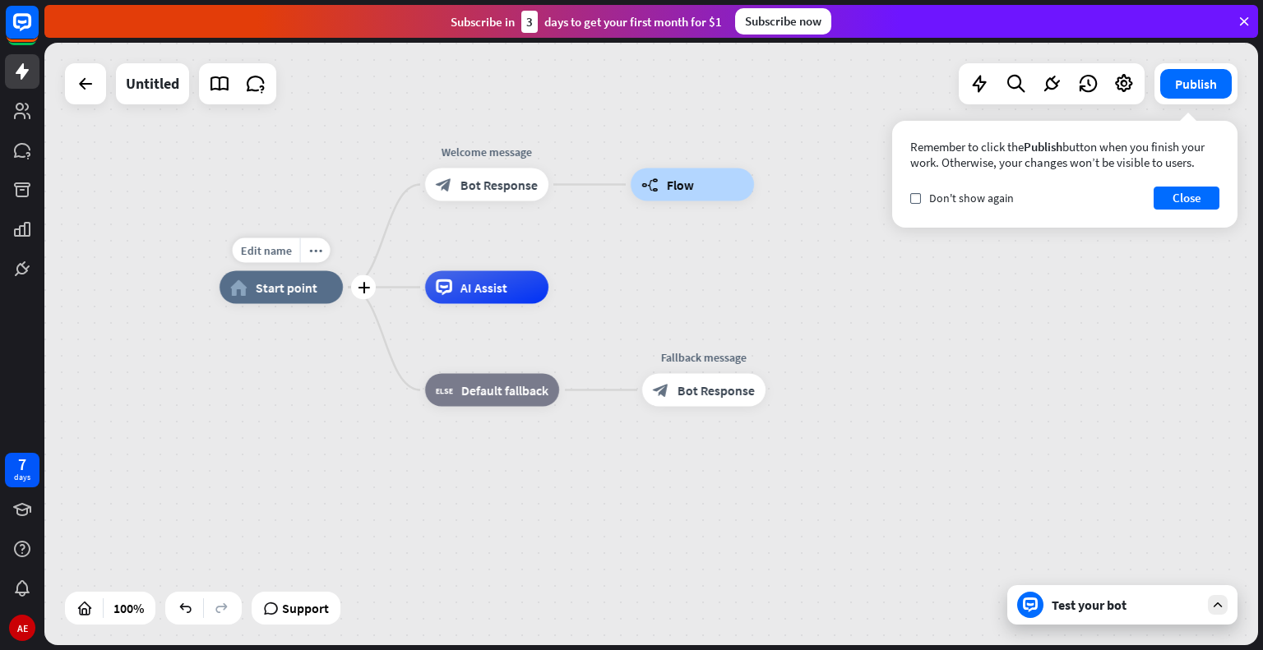
click at [286, 284] on span "Start point" at bounding box center [287, 288] width 62 height 16
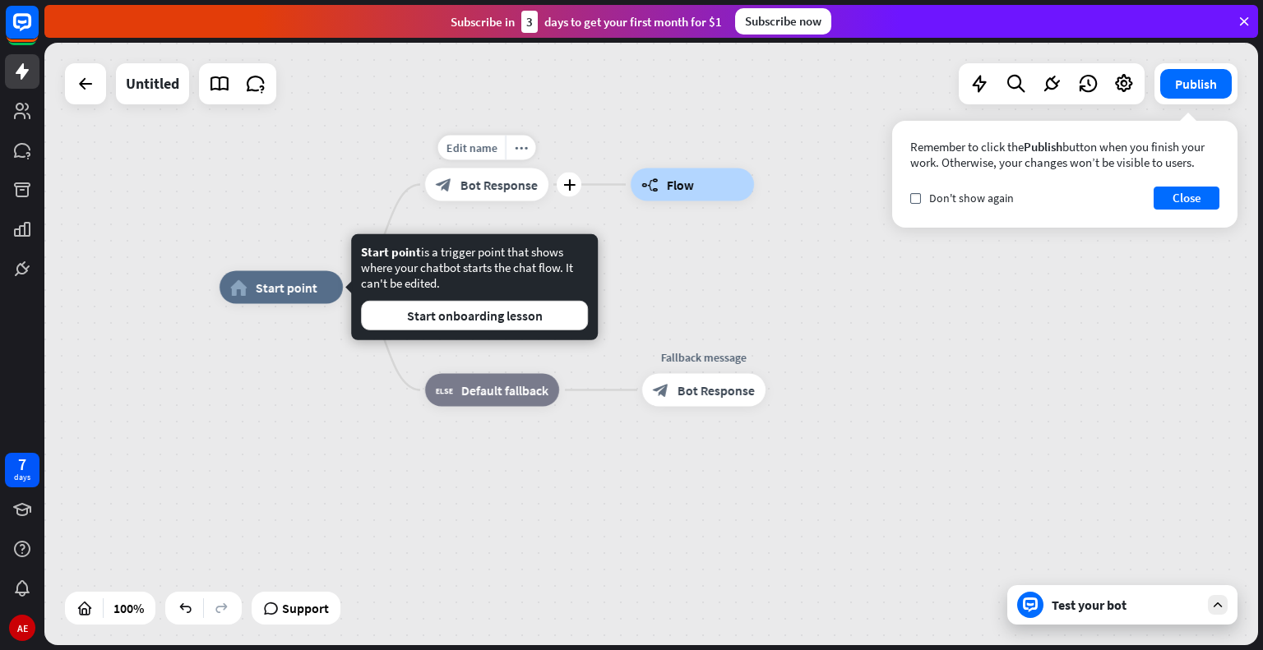
click at [490, 178] on span "Bot Response" at bounding box center [498, 185] width 77 height 16
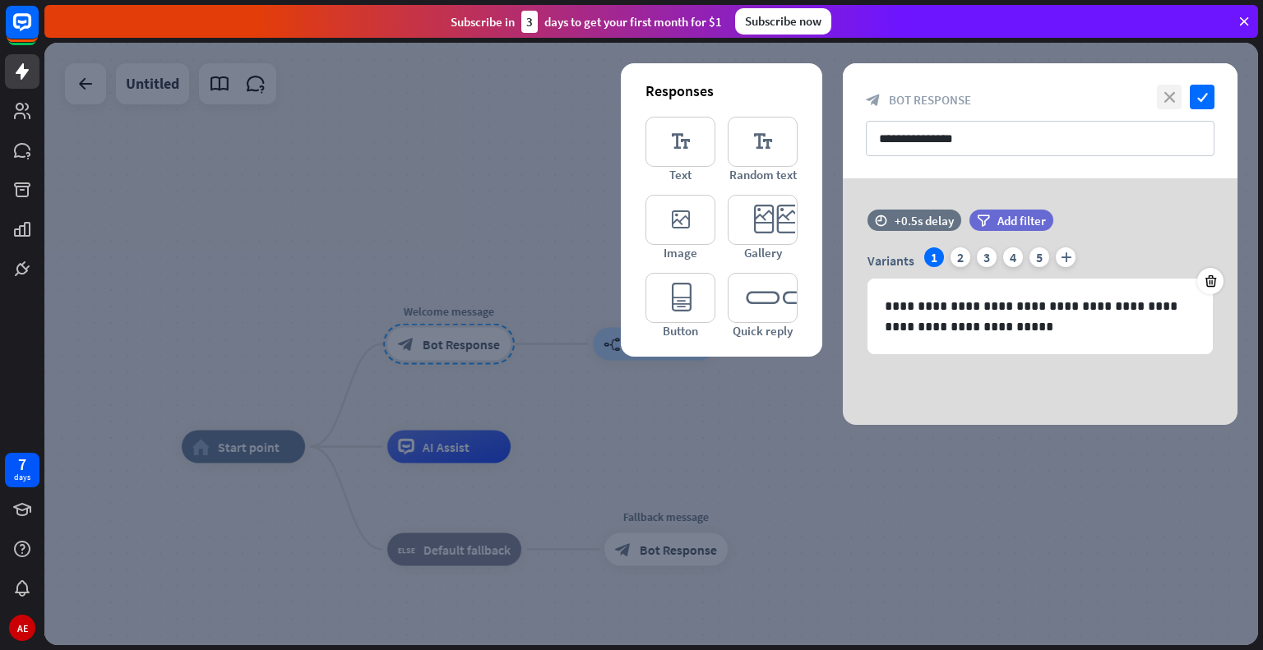
click at [1180, 92] on icon "close" at bounding box center [1169, 97] width 25 height 25
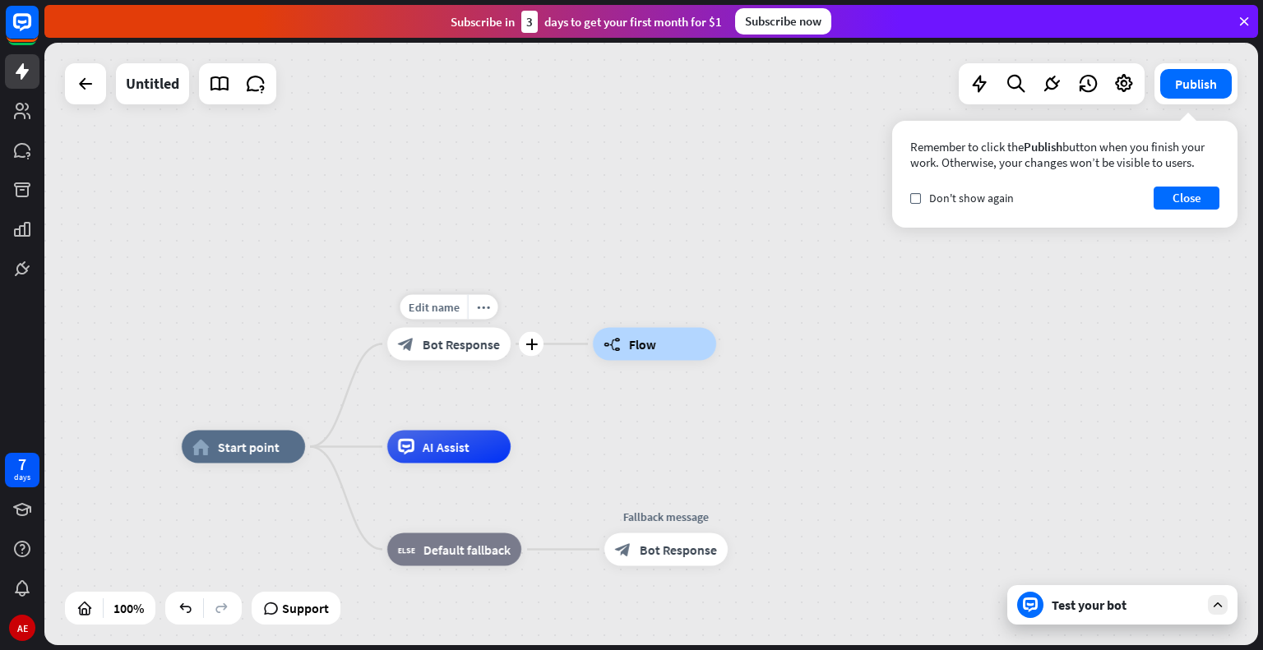
click at [451, 345] on span "Bot Response" at bounding box center [461, 344] width 77 height 16
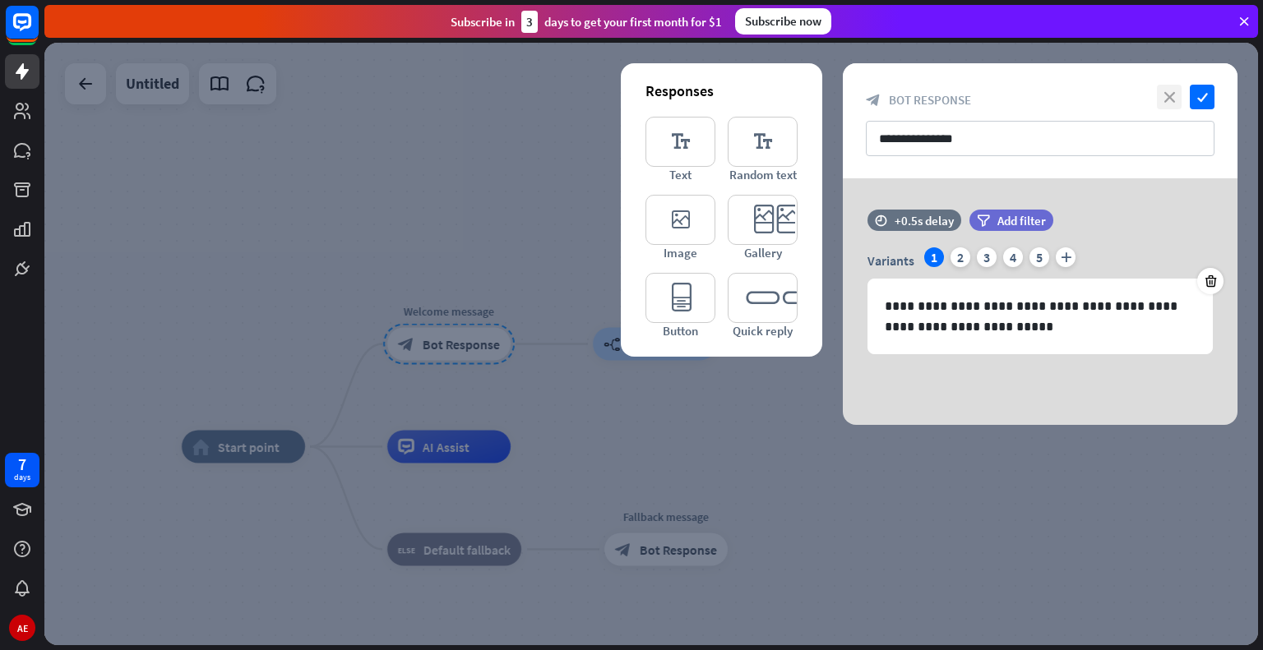
click at [1163, 93] on icon "close" at bounding box center [1169, 97] width 25 height 25
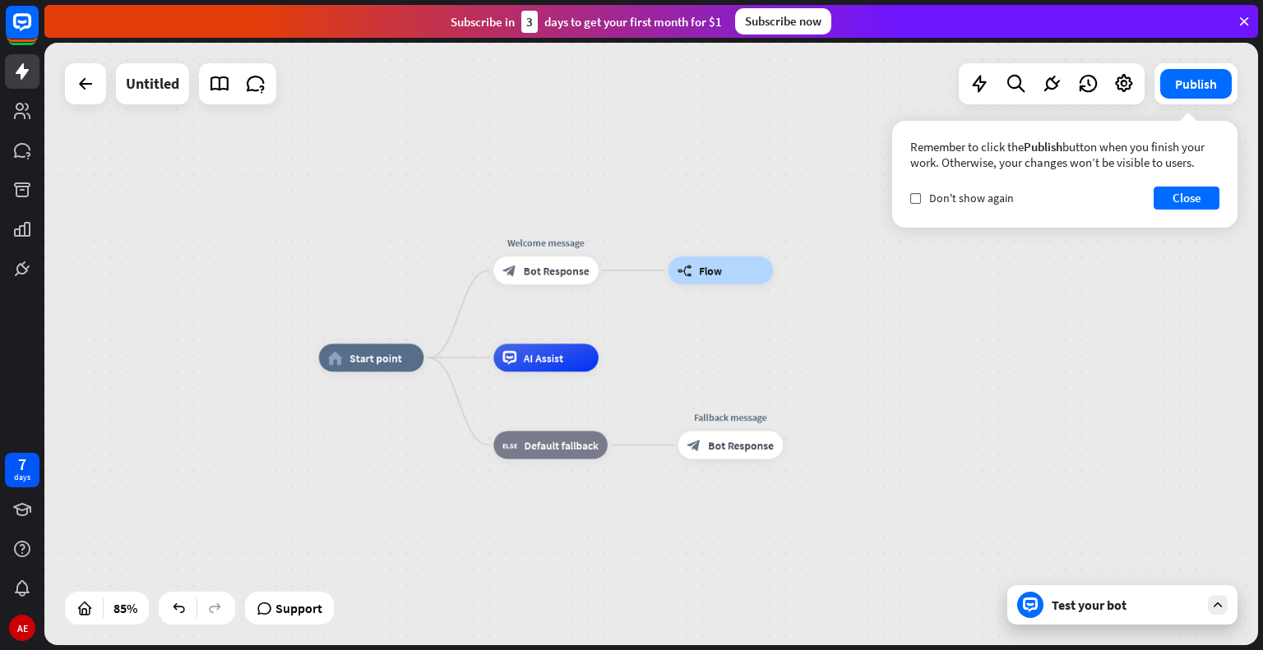
drag, startPoint x: 819, startPoint y: 253, endPoint x: 858, endPoint y: 197, distance: 69.1
click at [858, 197] on div "home_2 Start point Welcome message block_bot_response Bot Response builder_tree…" at bounding box center [651, 344] width 1214 height 603
click at [693, 279] on div "builder_tree Flow" at bounding box center [720, 271] width 105 height 28
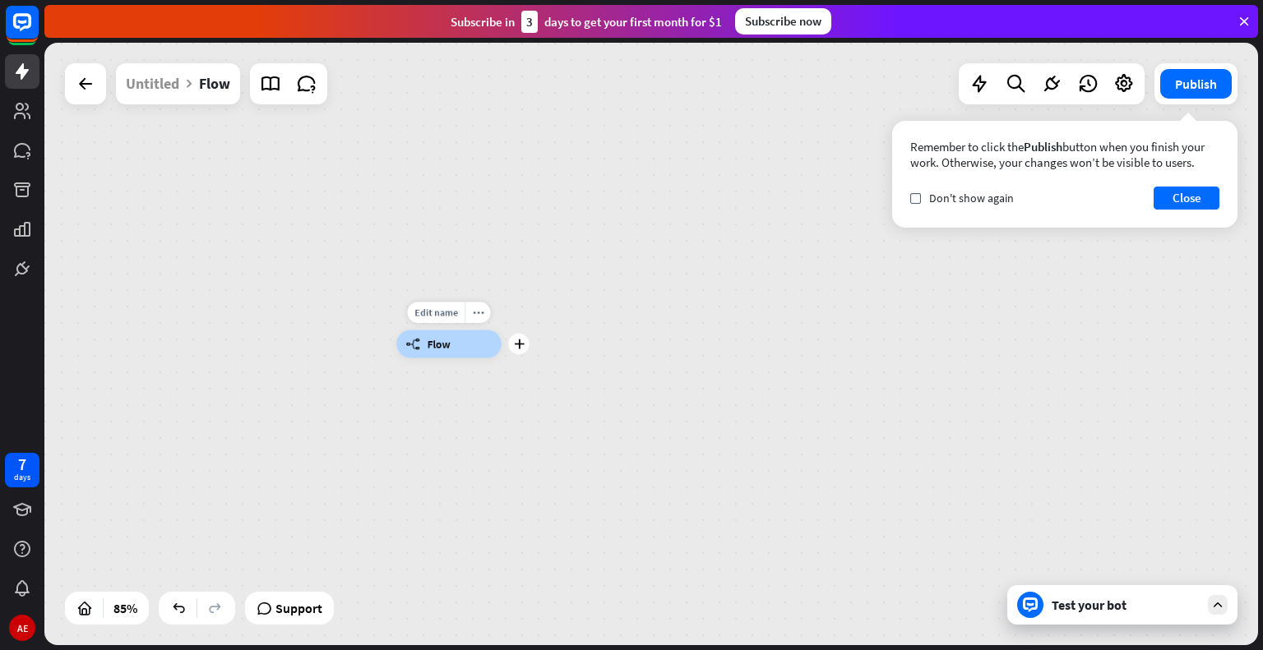
click at [432, 344] on span "Flow" at bounding box center [439, 344] width 23 height 14
click at [76, 91] on icon at bounding box center [86, 84] width 20 height 20
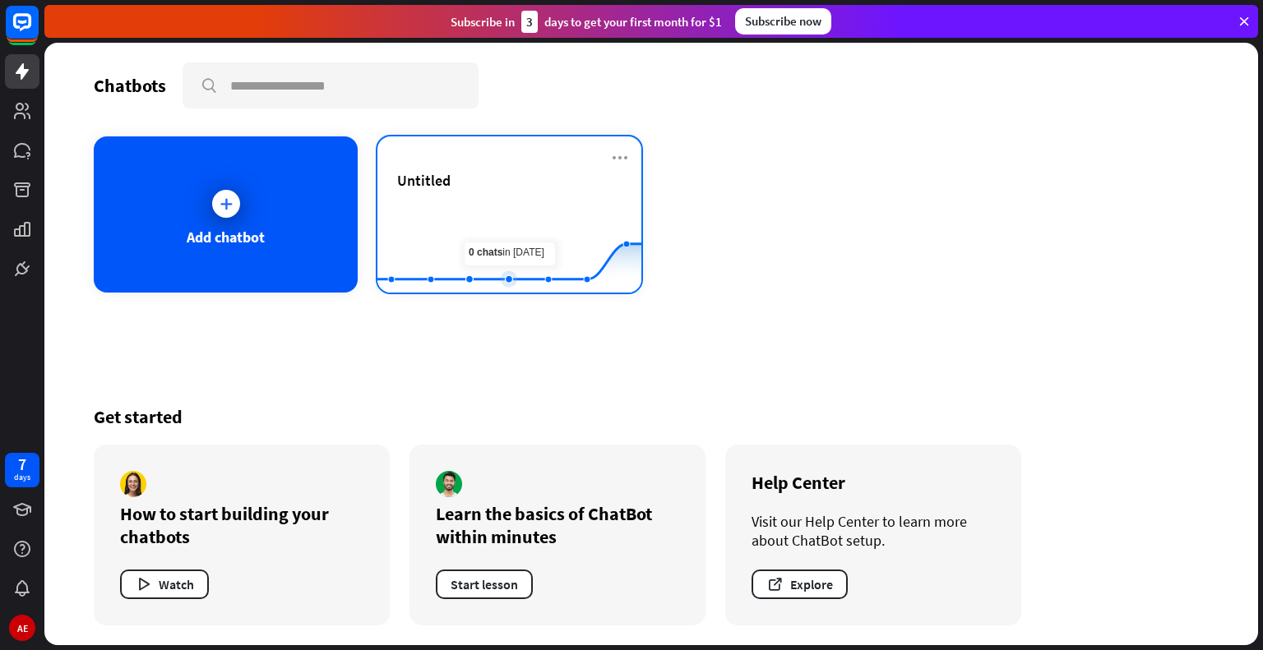
click at [504, 248] on rect at bounding box center [509, 252] width 264 height 103
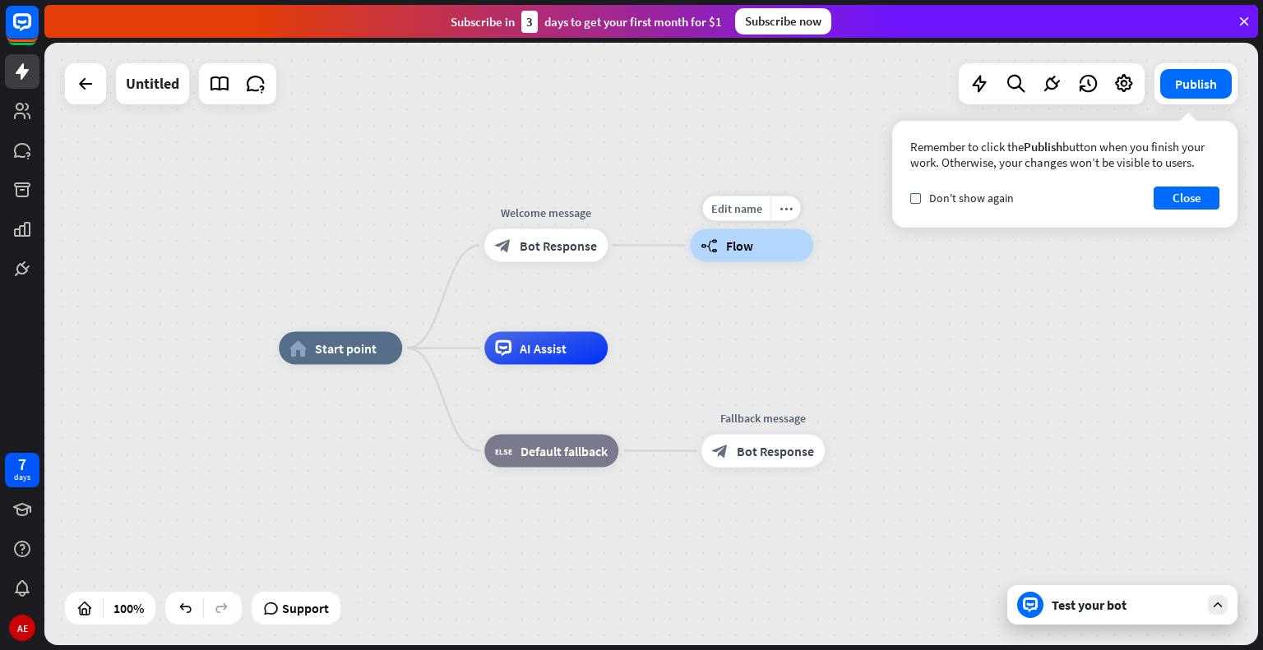
drag, startPoint x: 855, startPoint y: 287, endPoint x: 799, endPoint y: 298, distance: 57.1
click at [799, 298] on div "home_2 Start point Welcome message block_bot_response Bot Response Edit name mo…" at bounding box center [651, 344] width 1214 height 603
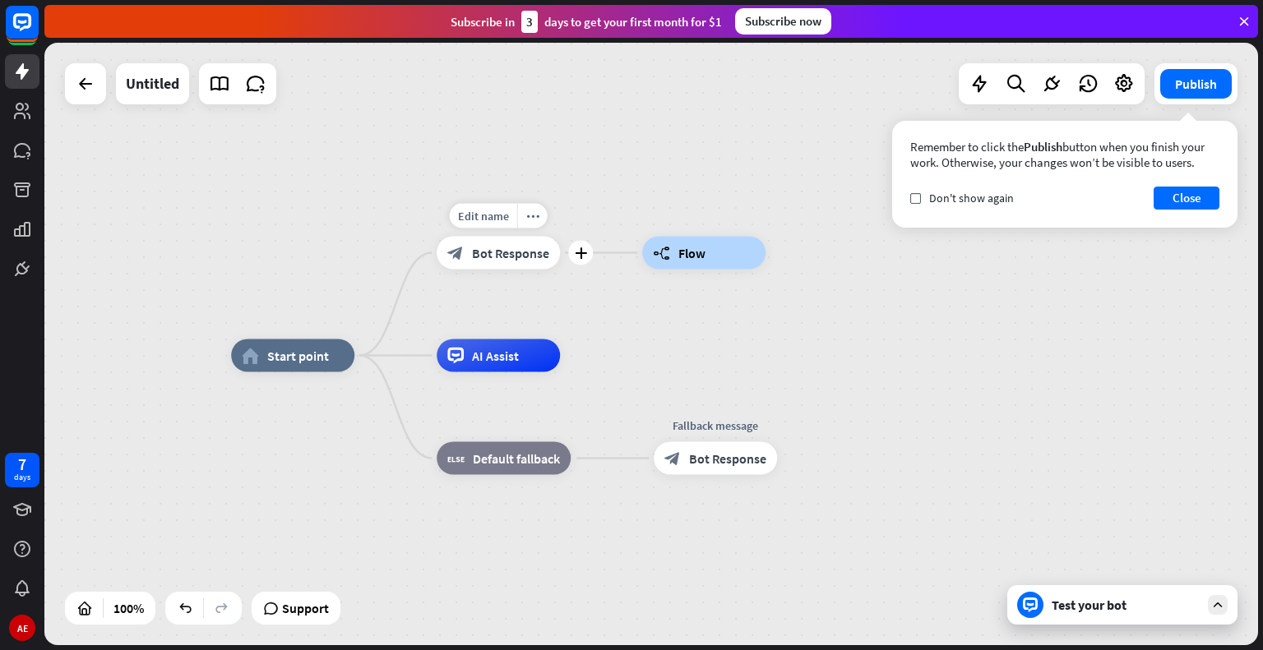
click at [560, 266] on div "Edit name more_horiz plus Welcome message block_bot_response Bot Response" at bounding box center [498, 253] width 123 height 33
click at [579, 253] on icon "plus" at bounding box center [581, 253] width 12 height 12
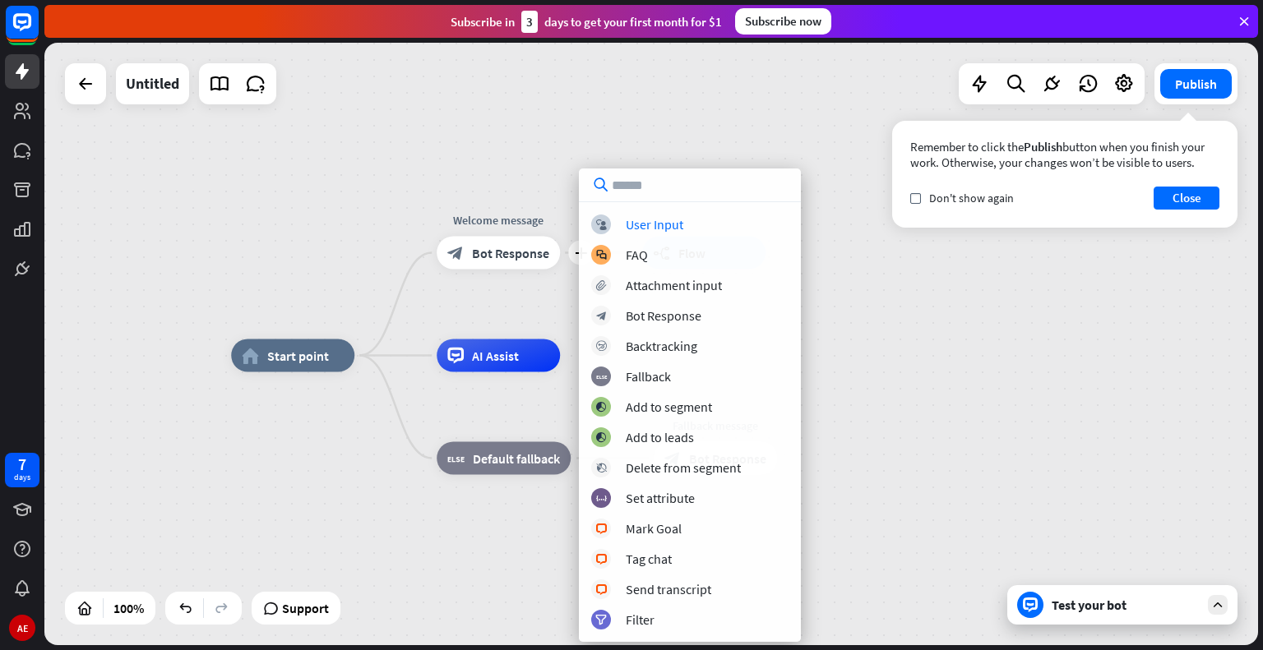
click at [732, 134] on div "home_2 Start point plus Welcome message block_bot_response Bot Response builder…" at bounding box center [651, 344] width 1214 height 603
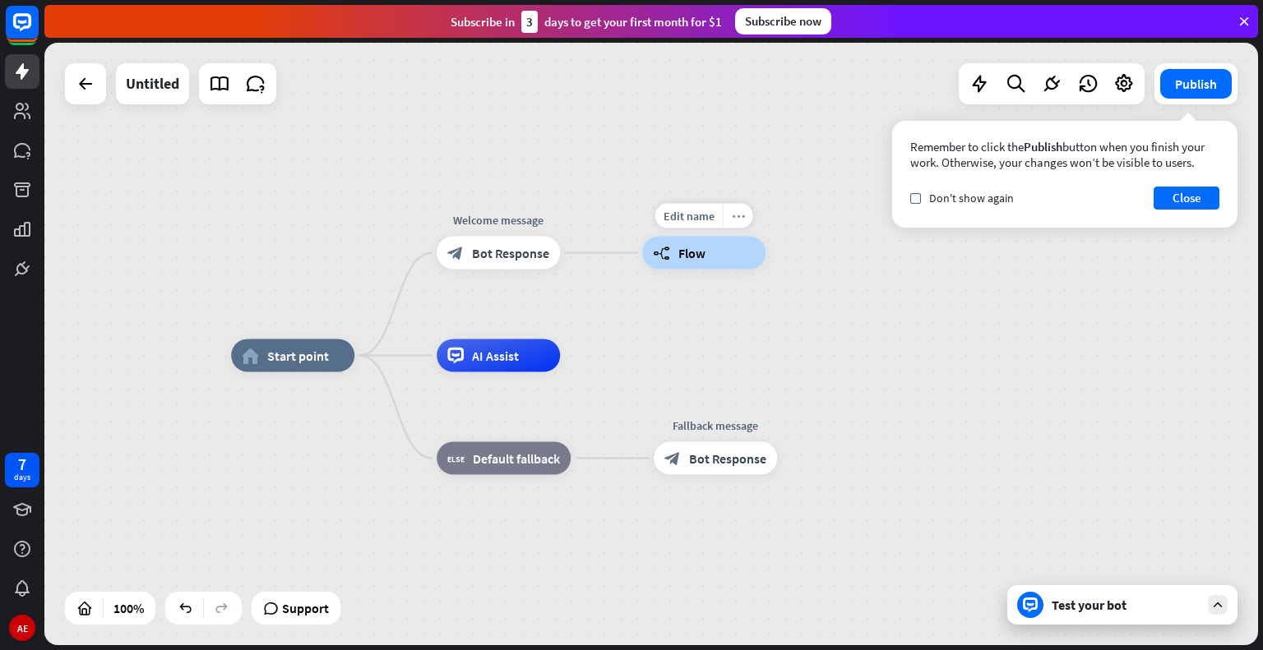
click at [730, 216] on div "more_horiz" at bounding box center [738, 216] width 30 height 25
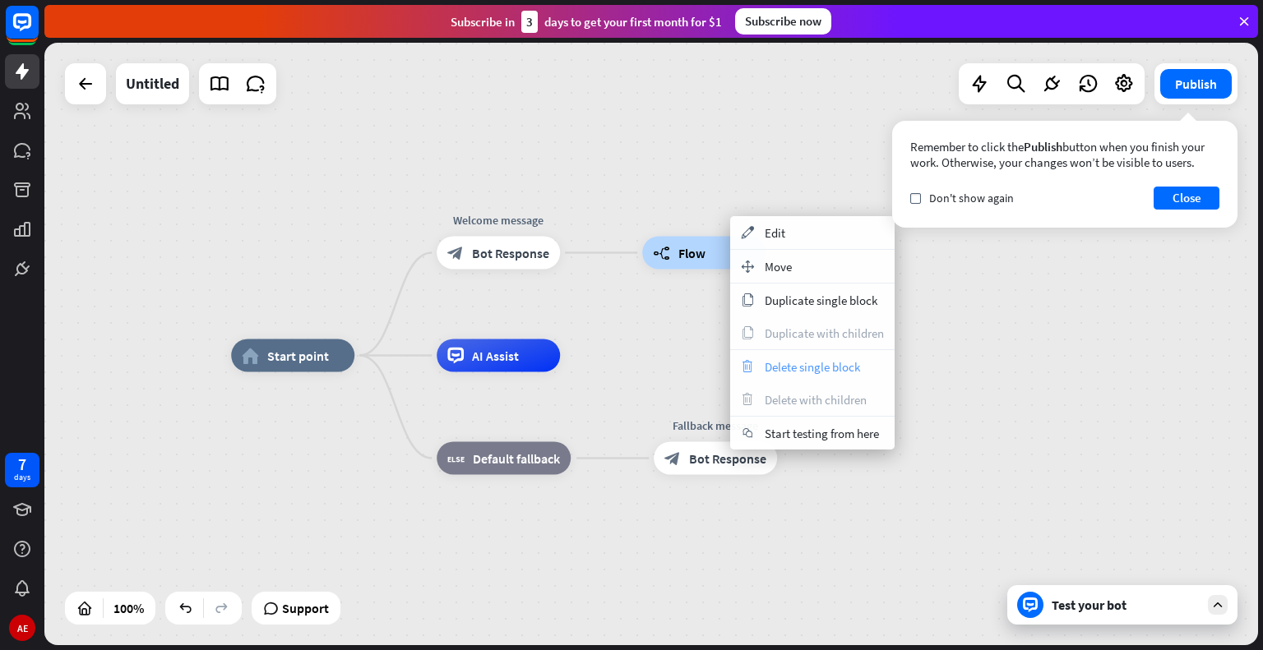
click at [809, 366] on span "Delete single block" at bounding box center [812, 367] width 95 height 16
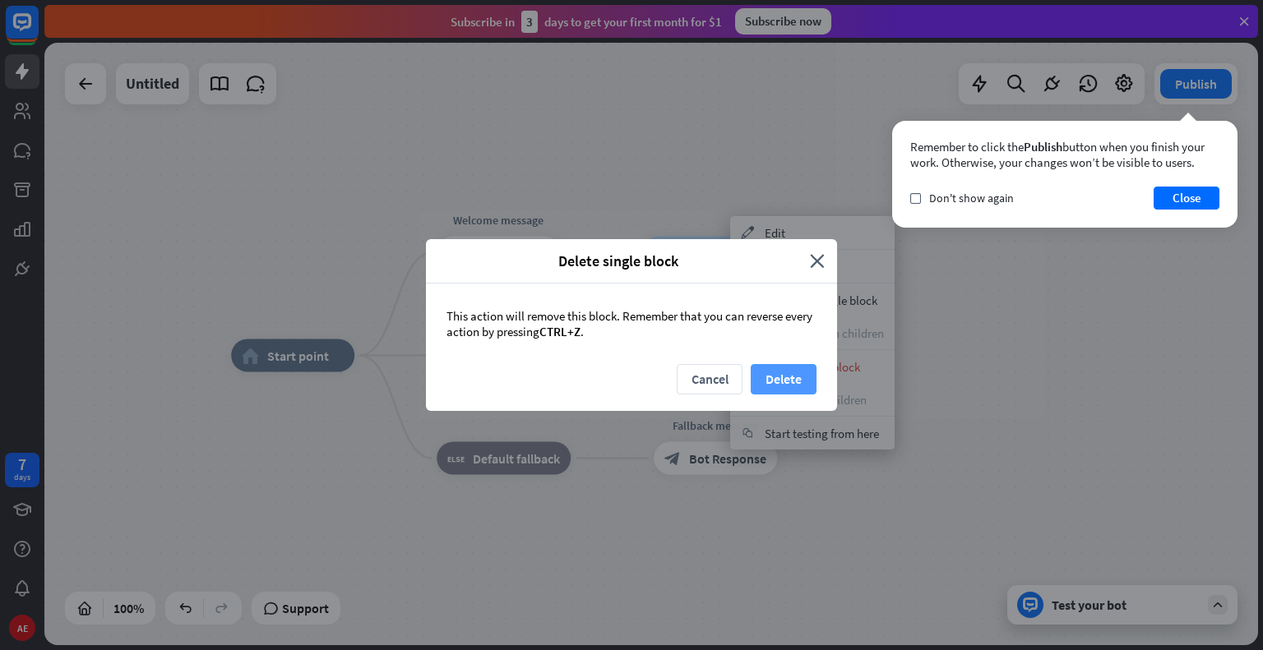
click at [775, 381] on button "Delete" at bounding box center [784, 379] width 66 height 30
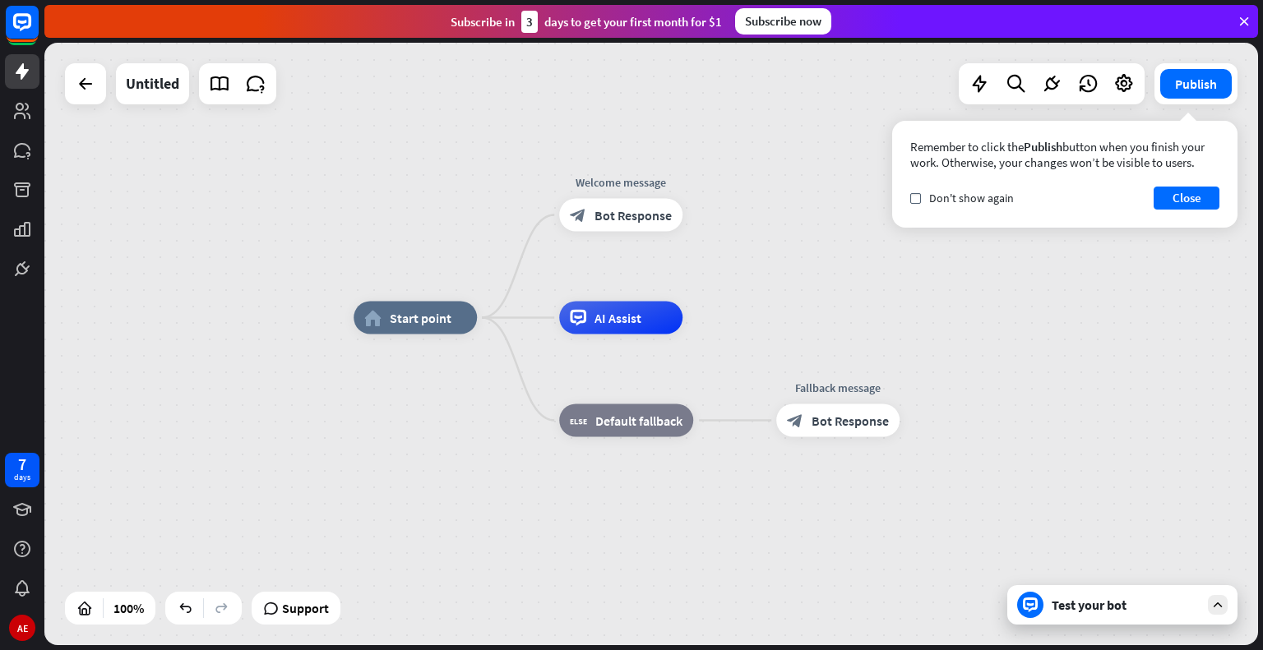
drag, startPoint x: 673, startPoint y: 251, endPoint x: 796, endPoint y: 213, distance: 128.2
click at [796, 213] on div "home_2 Start point Welcome message block_bot_response Bot Response AI Assist bl…" at bounding box center [651, 344] width 1214 height 603
click at [25, 156] on icon at bounding box center [22, 151] width 20 height 20
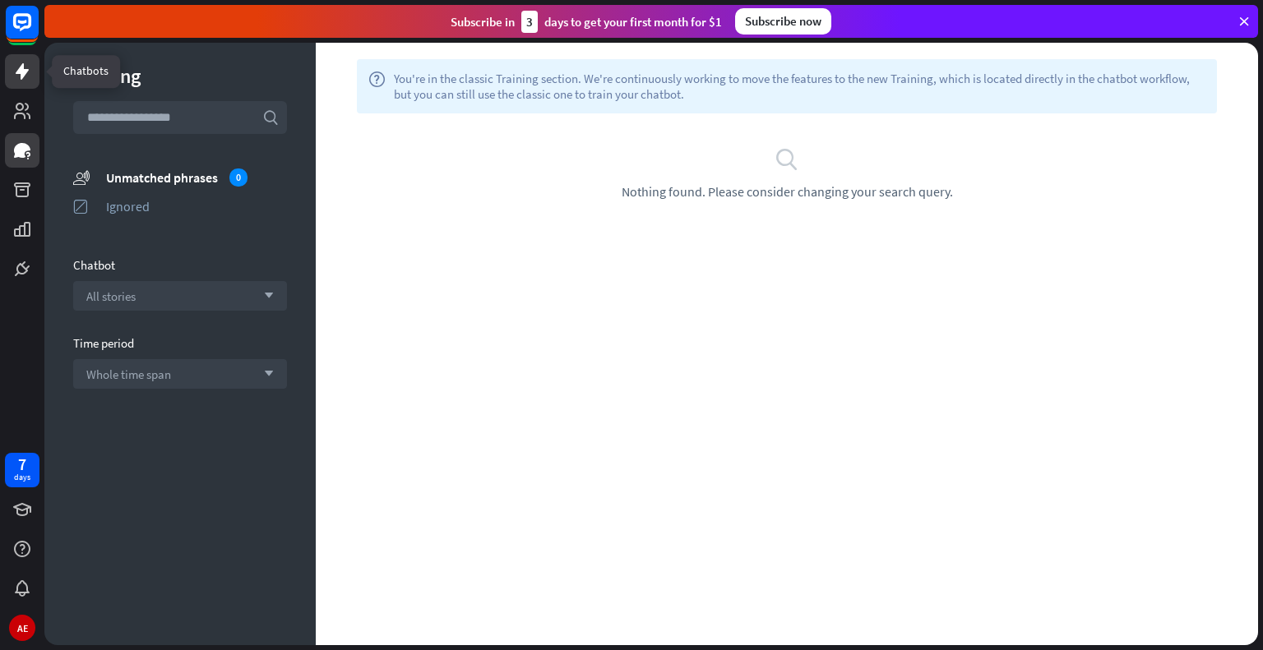
click at [25, 70] on icon at bounding box center [22, 71] width 13 height 16
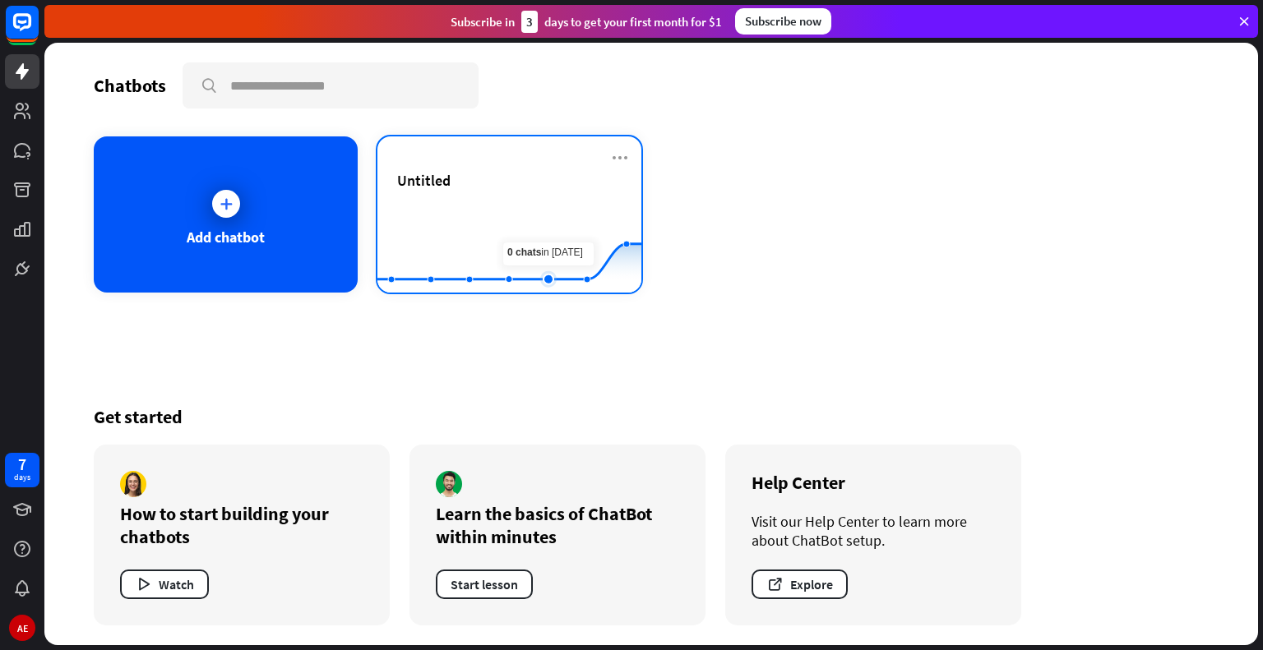
click at [543, 257] on rect at bounding box center [509, 252] width 264 height 103
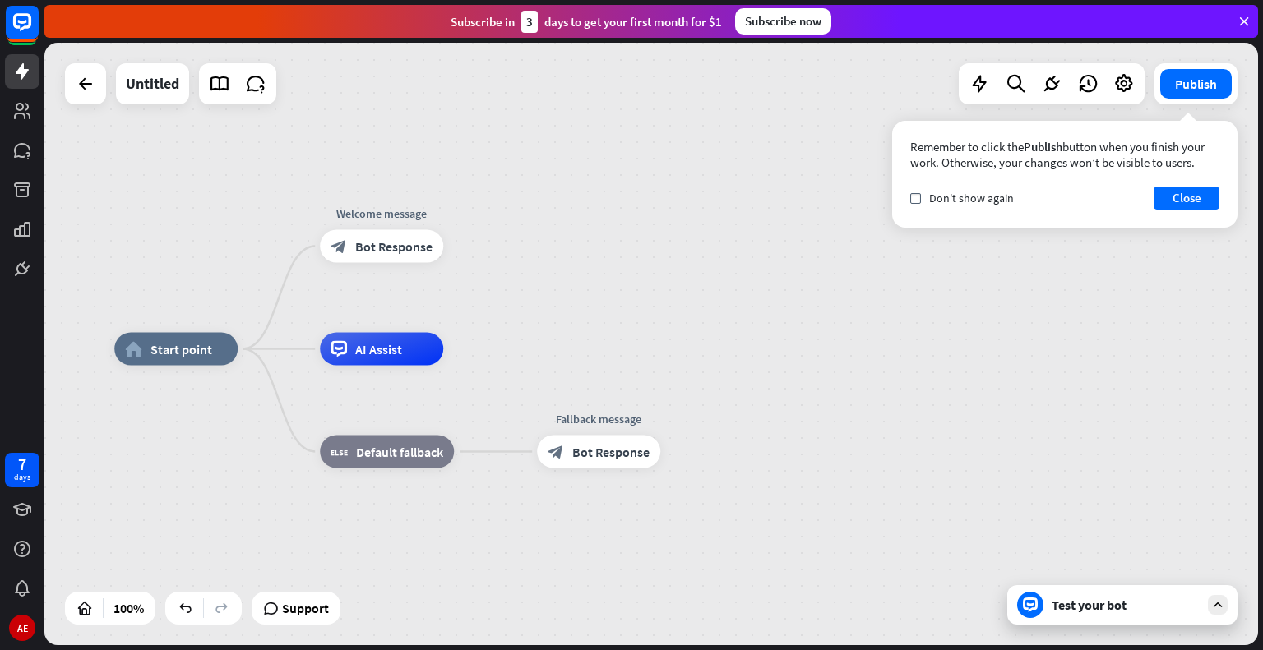
drag, startPoint x: 661, startPoint y: 286, endPoint x: 488, endPoint y: 291, distance: 172.7
click at [488, 291] on div "home_2 Start point Welcome message block_bot_response Bot Response AI Assist bl…" at bounding box center [651, 344] width 1214 height 603
click at [458, 257] on div "plus" at bounding box center [463, 246] width 25 height 25
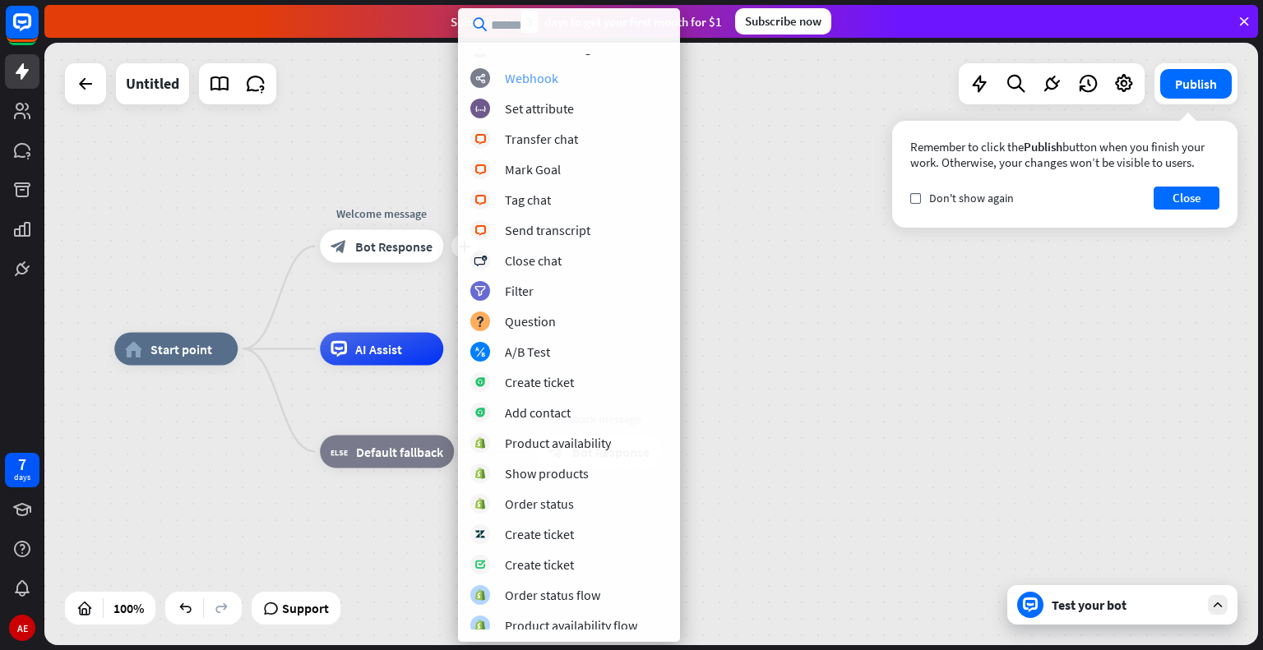
scroll to position [326, 0]
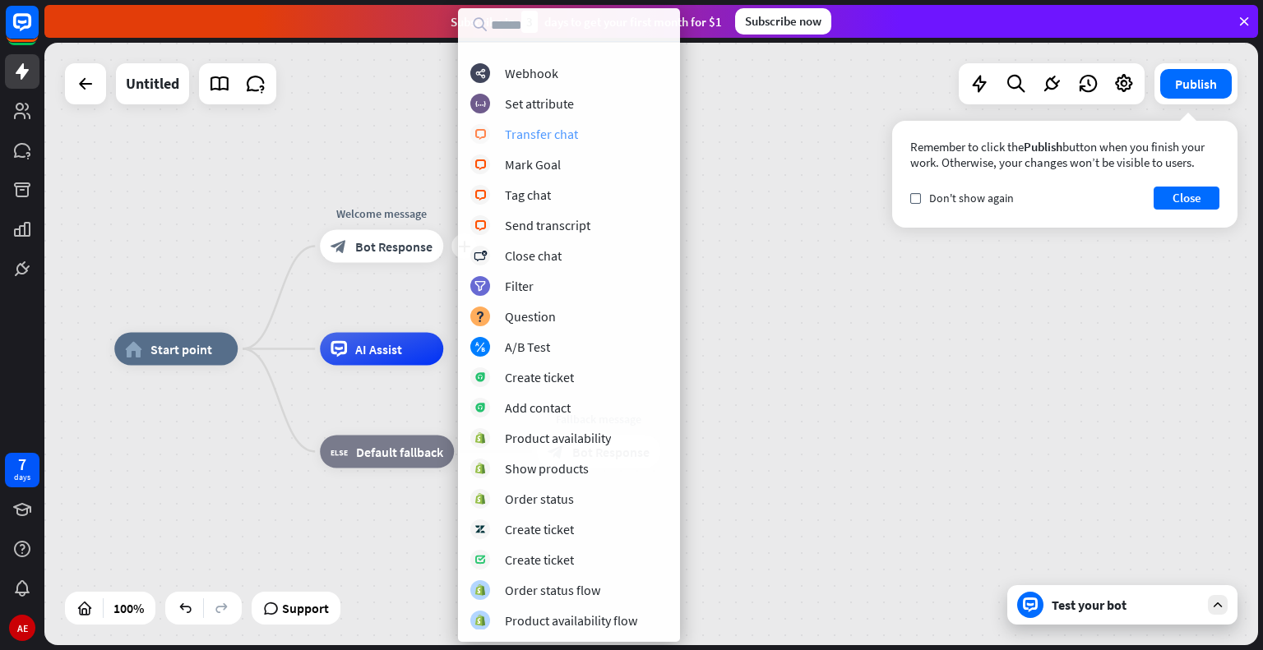
click at [561, 134] on div "Transfer chat" at bounding box center [541, 134] width 73 height 16
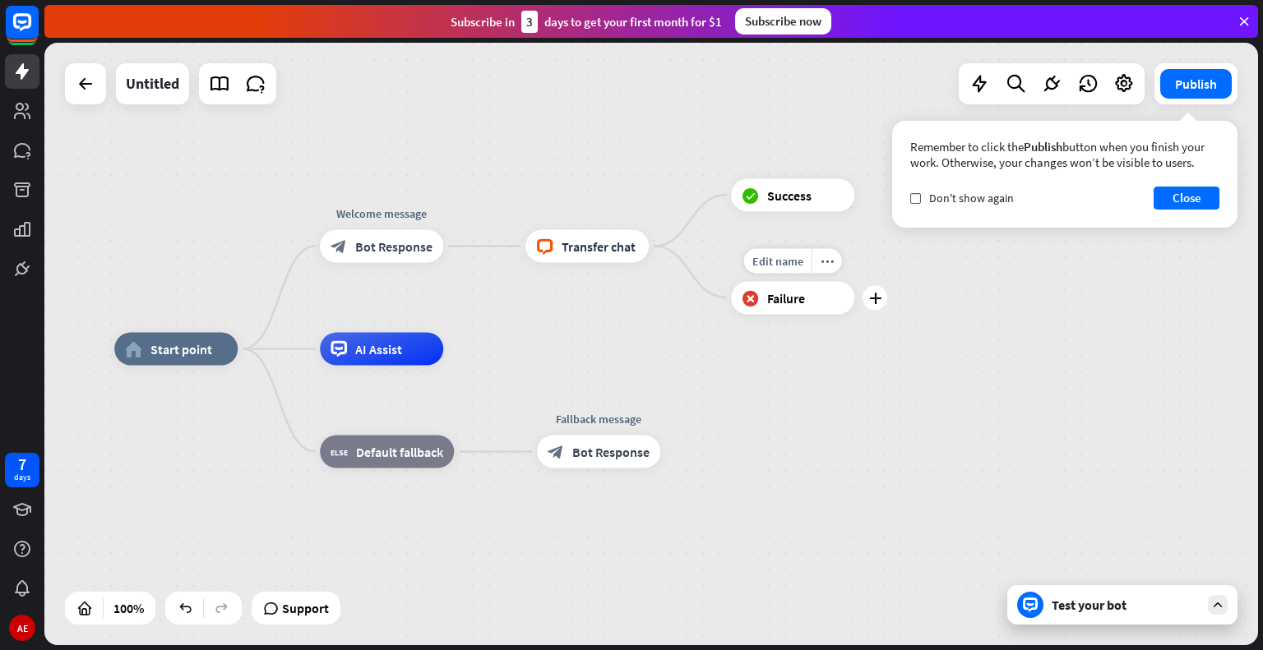
drag, startPoint x: 756, startPoint y: 266, endPoint x: 673, endPoint y: 305, distance: 92.3
click at [674, 305] on div "home_2 Start point Welcome message block_bot_response Bot Response block_livech…" at bounding box center [651, 344] width 1214 height 603
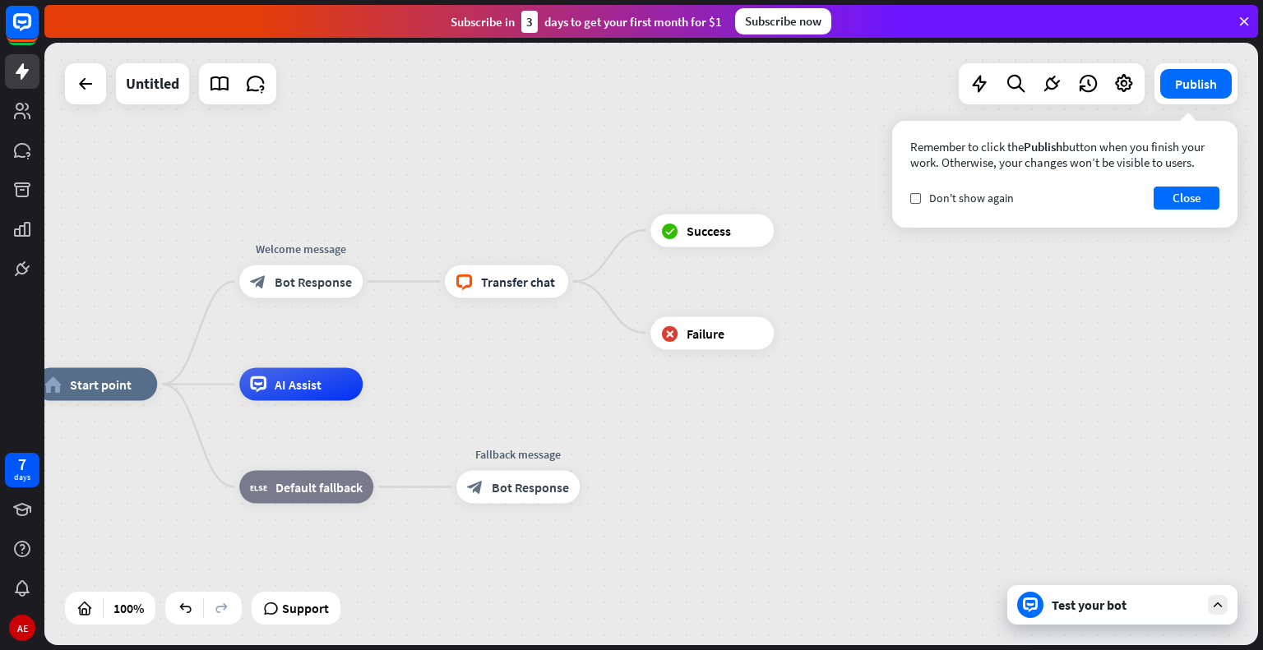
drag, startPoint x: 673, startPoint y: 305, endPoint x: 466, endPoint y: 377, distance: 218.4
click at [483, 384] on div "home_2 Start point Welcome message block_bot_response Bot Response block_livech…" at bounding box center [651, 344] width 1214 height 603
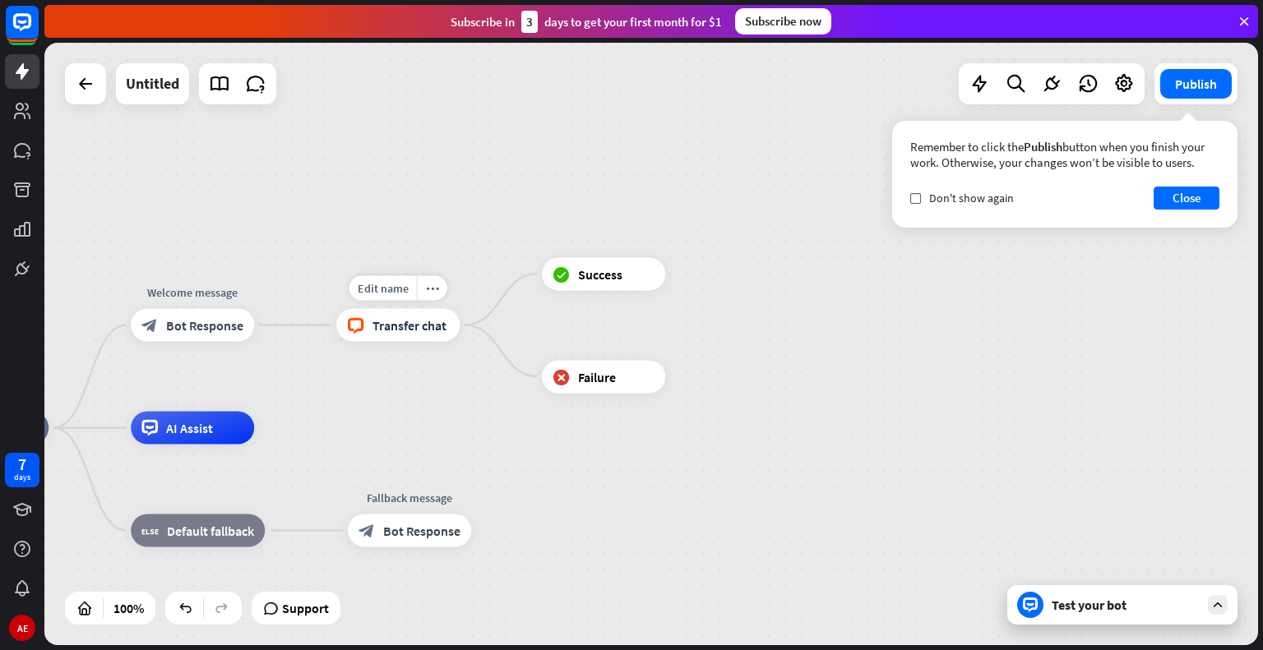
click at [406, 342] on div "Edit name more_horiz block_livechat Transfer chat" at bounding box center [397, 325] width 123 height 33
click at [405, 332] on span "Transfer chat" at bounding box center [409, 325] width 74 height 16
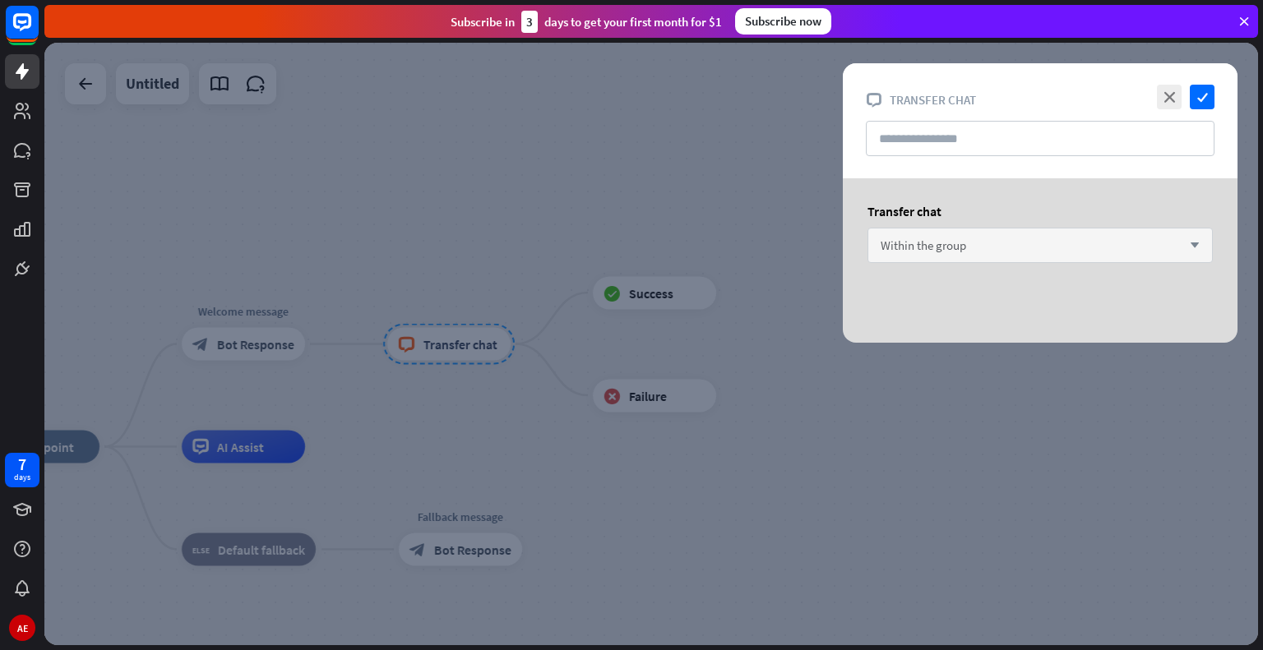
click at [895, 242] on span "Within the group" at bounding box center [924, 246] width 86 height 16
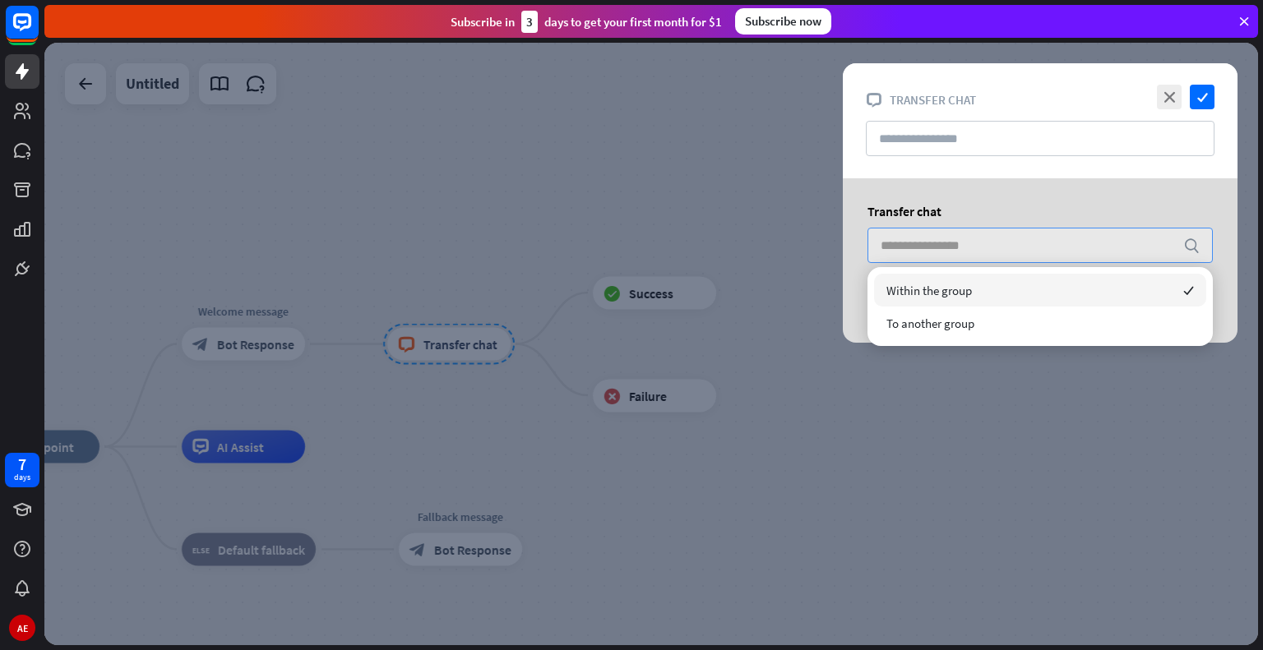
click at [829, 273] on div "Transfer chat search" at bounding box center [1040, 260] width 436 height 164
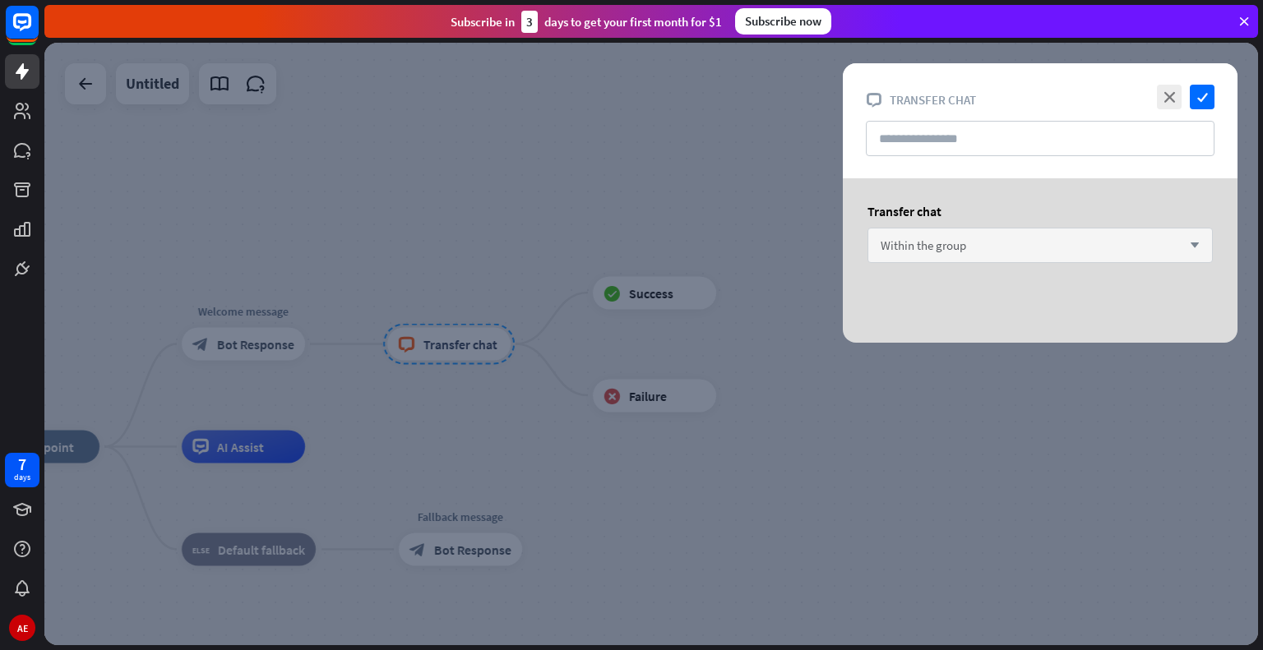
click at [957, 253] on div "Within the group arrow_down" at bounding box center [1039, 245] width 345 height 35
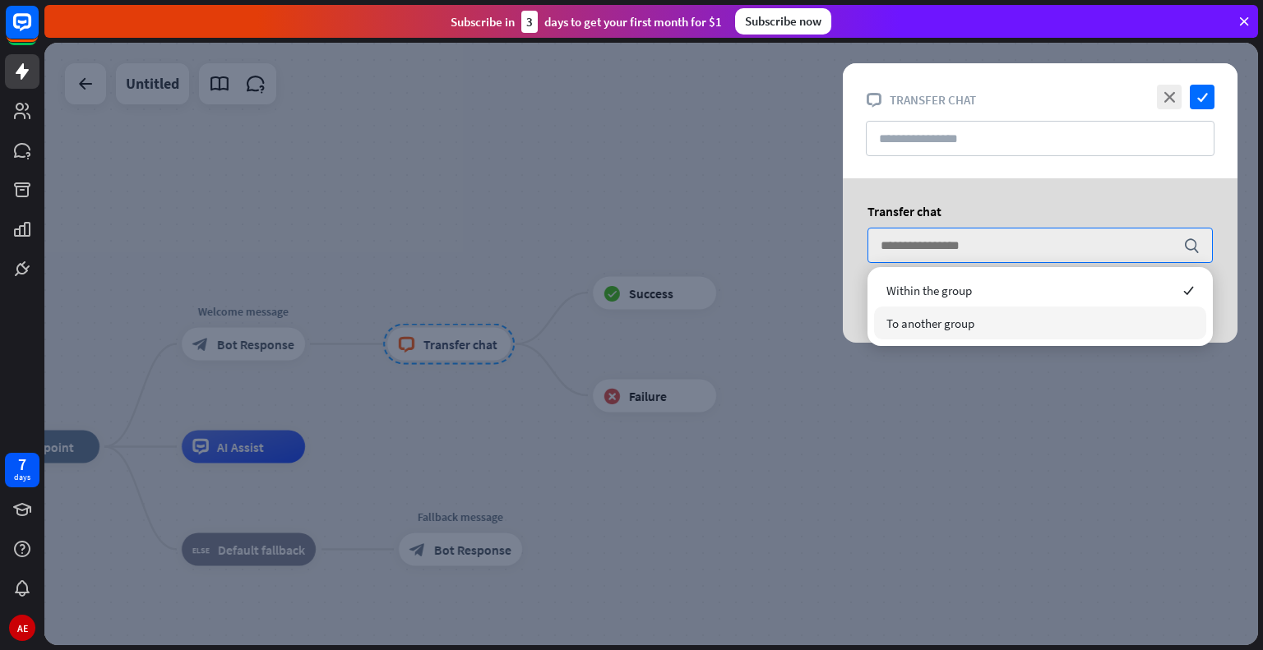
click at [940, 317] on span "To another group" at bounding box center [930, 324] width 88 height 16
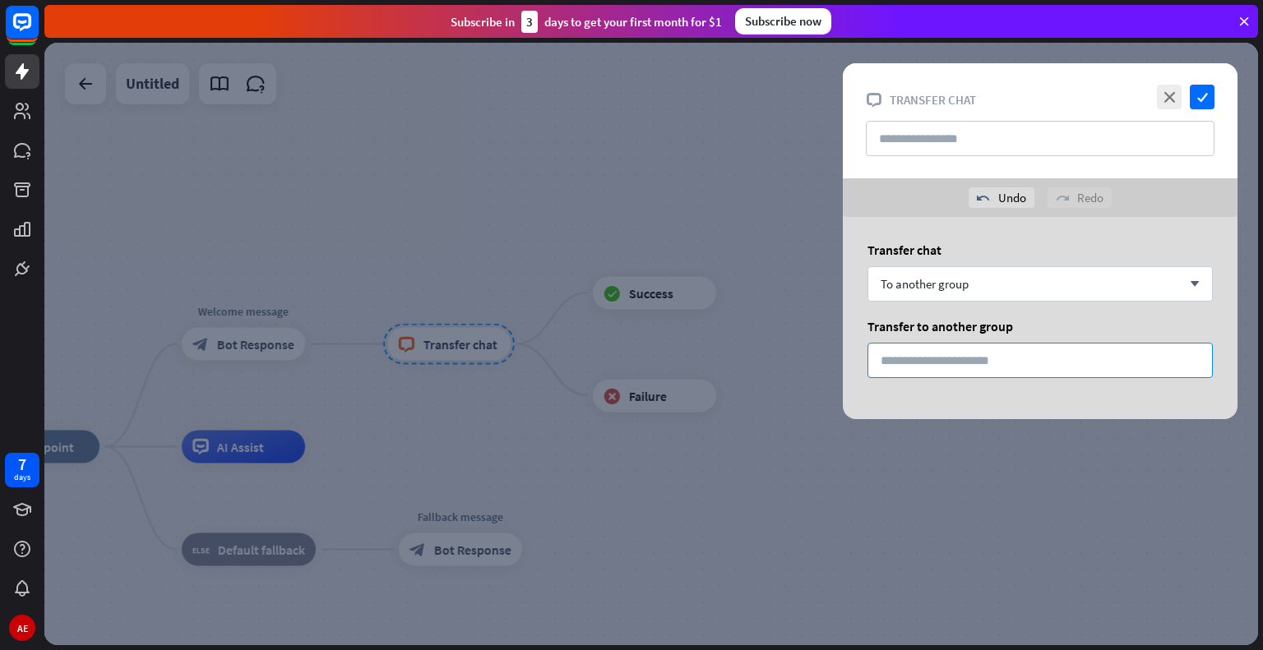
click at [886, 369] on input "*" at bounding box center [1039, 360] width 345 height 35
click at [826, 326] on div "Transfer chat To another group arrow_down Transfer to another group *" at bounding box center [1040, 318] width 436 height 202
click at [1197, 96] on icon "check" at bounding box center [1202, 97] width 25 height 25
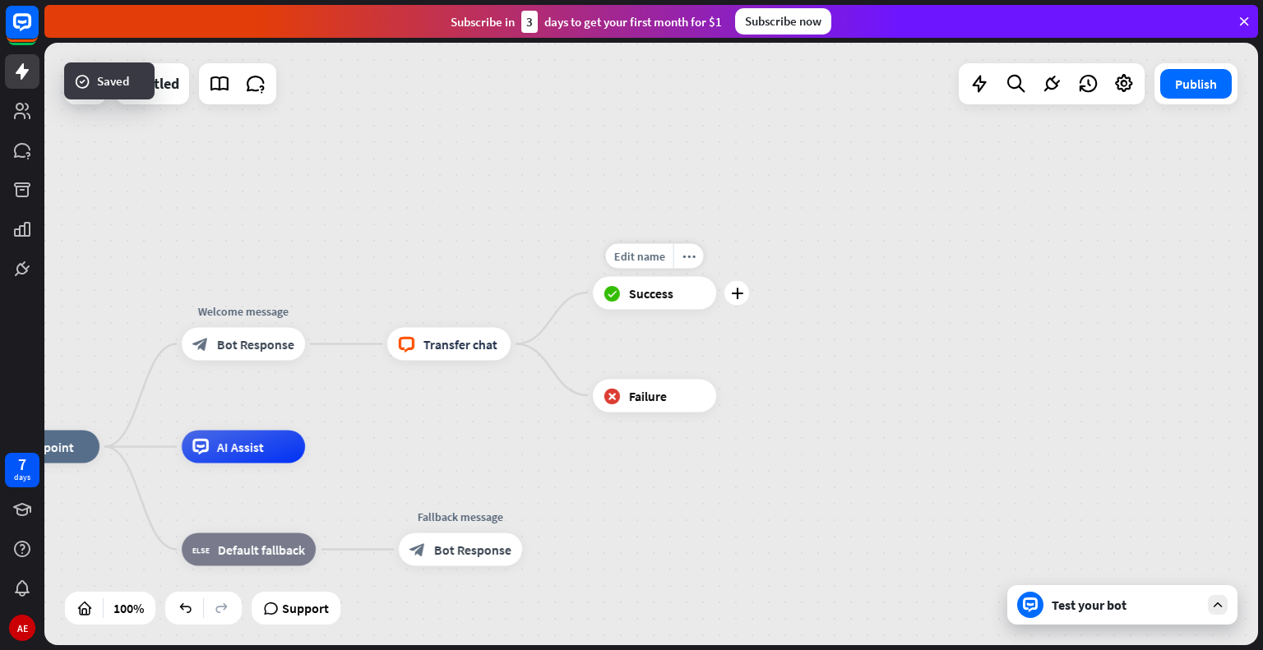
click at [684, 289] on div "block_success Success" at bounding box center [654, 292] width 123 height 33
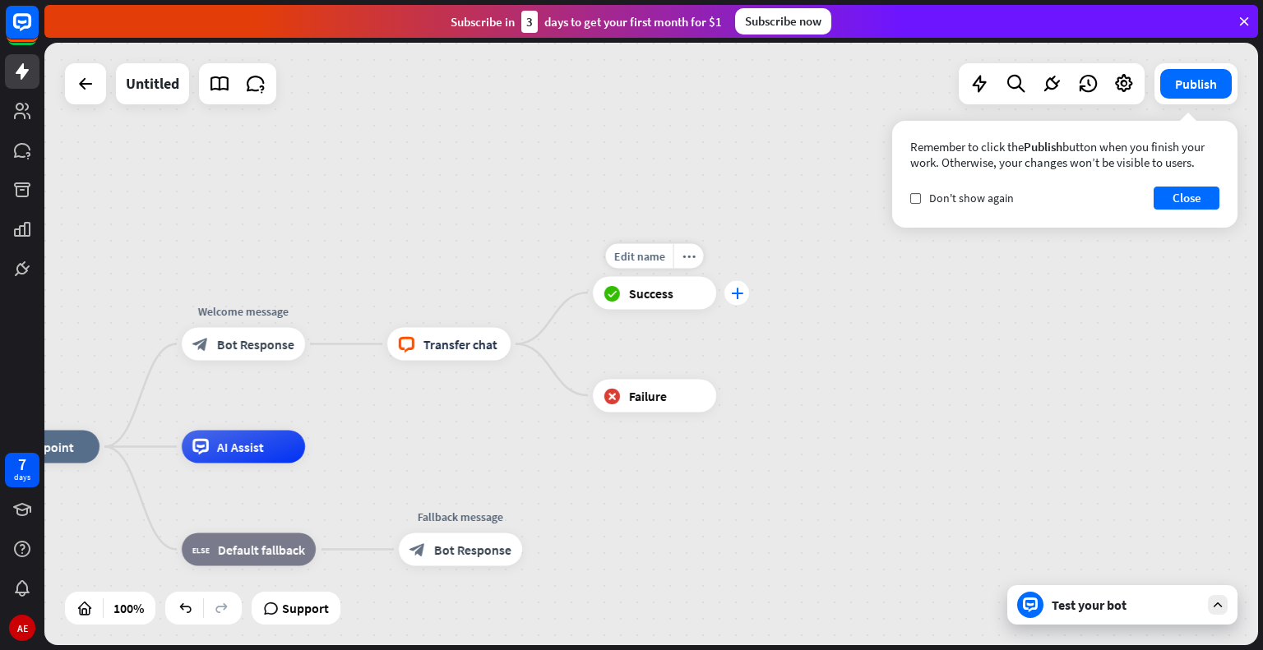
click at [741, 294] on icon "plus" at bounding box center [737, 293] width 12 height 12
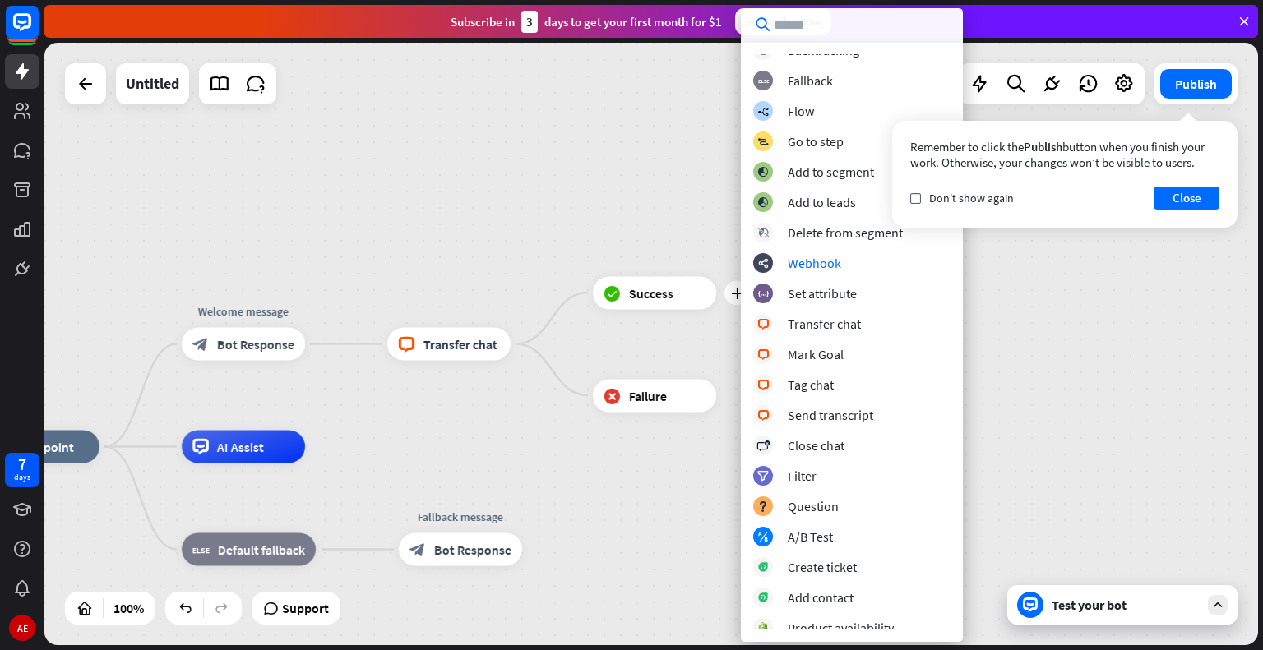
scroll to position [82, 0]
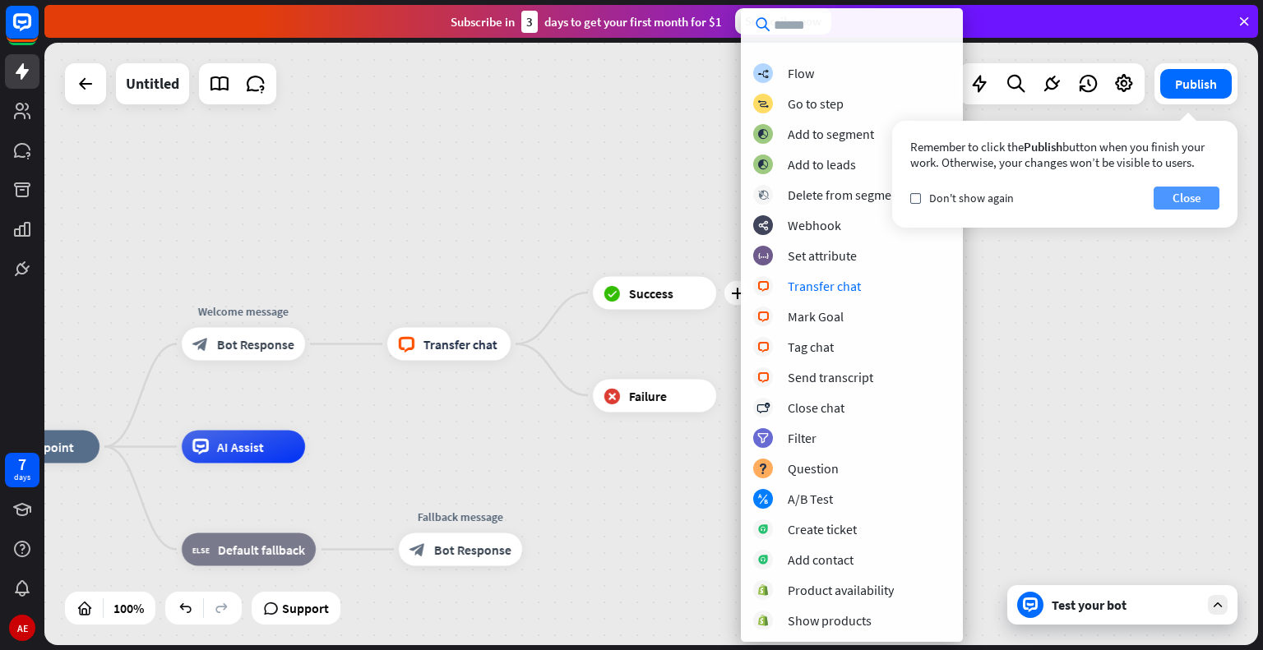
click at [1168, 197] on button "Close" at bounding box center [1187, 198] width 66 height 23
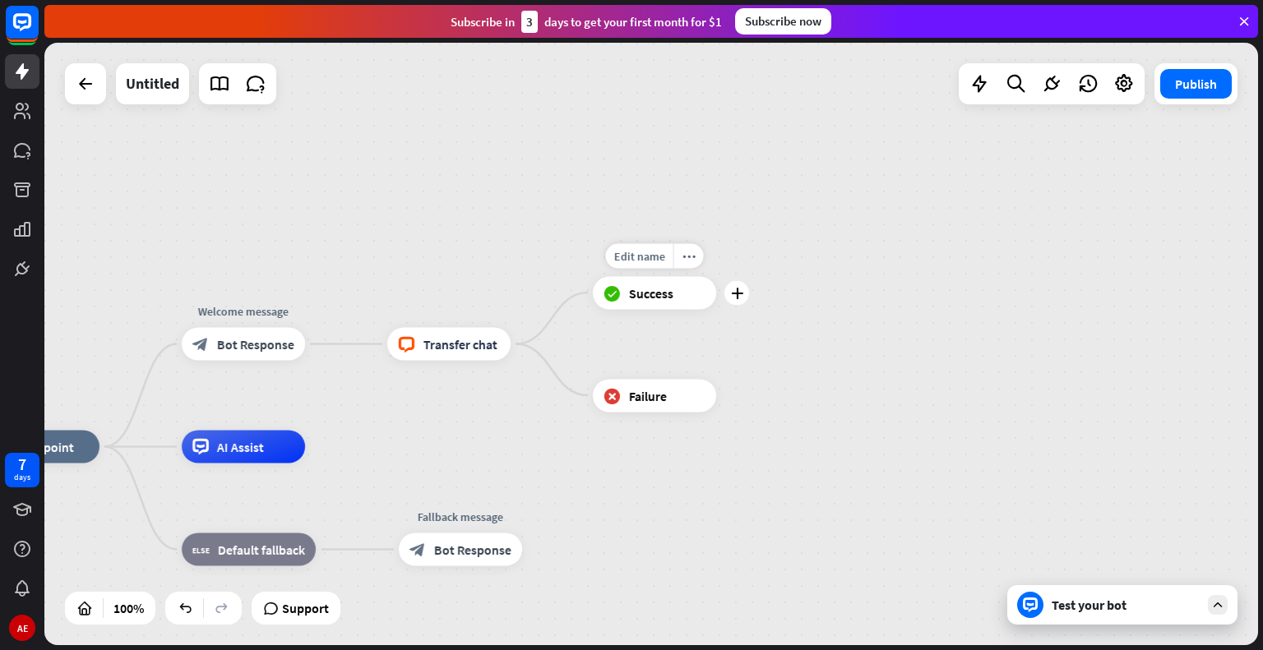
click at [691, 261] on icon "more_horiz" at bounding box center [688, 256] width 13 height 12
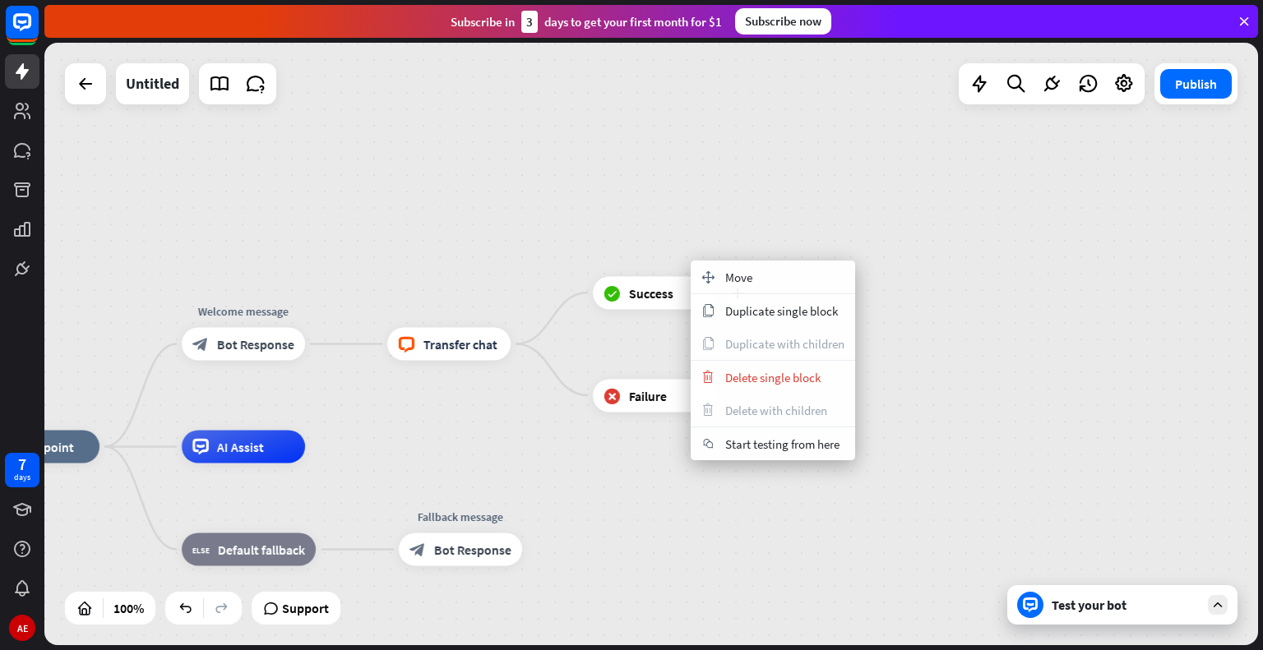
click at [671, 304] on div "block_success Success" at bounding box center [654, 292] width 123 height 33
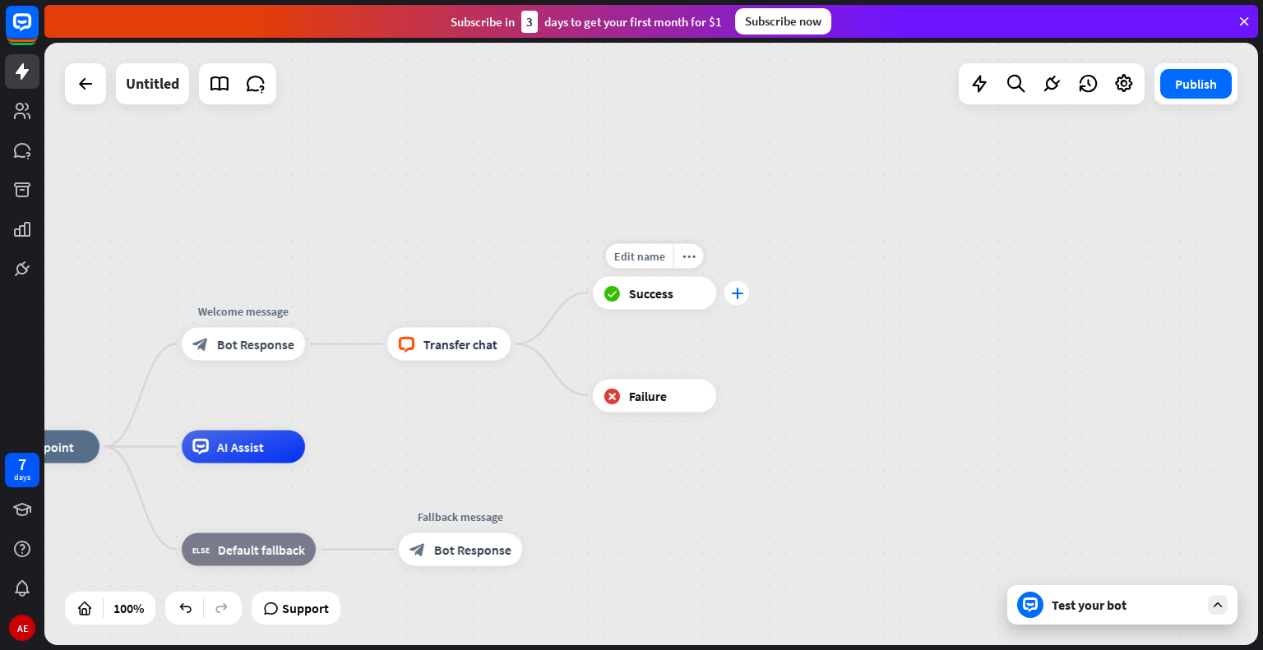
click at [747, 298] on div "plus" at bounding box center [736, 292] width 25 height 25
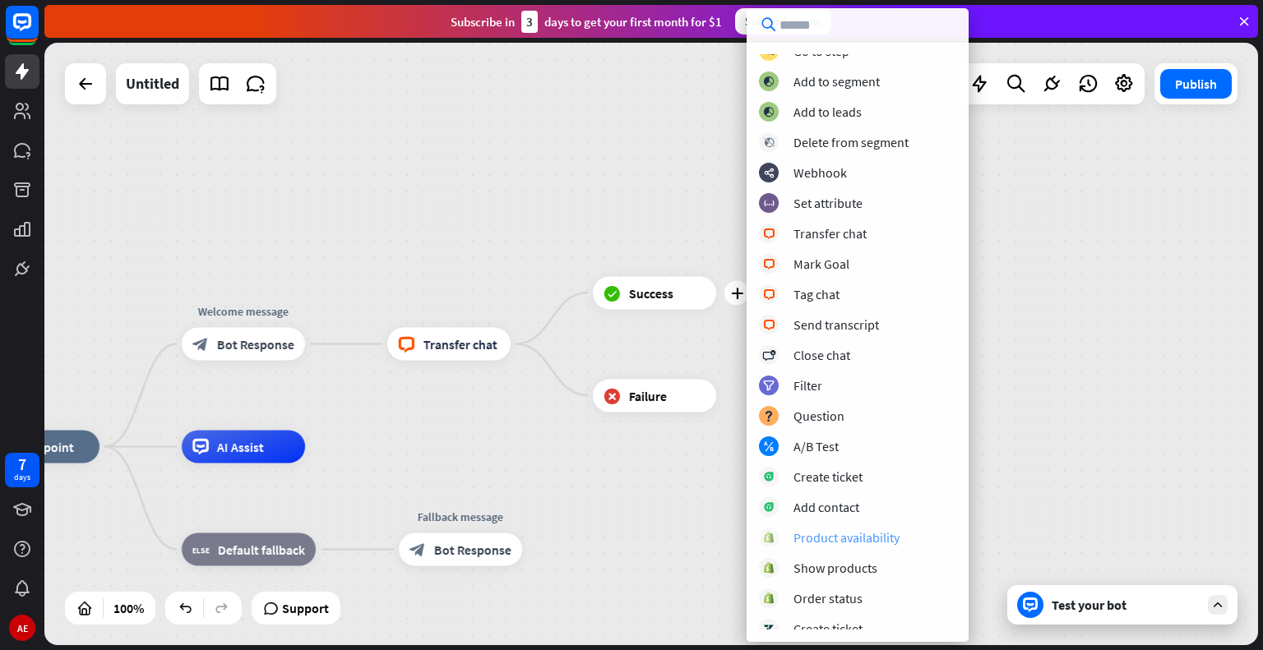
scroll to position [0, 0]
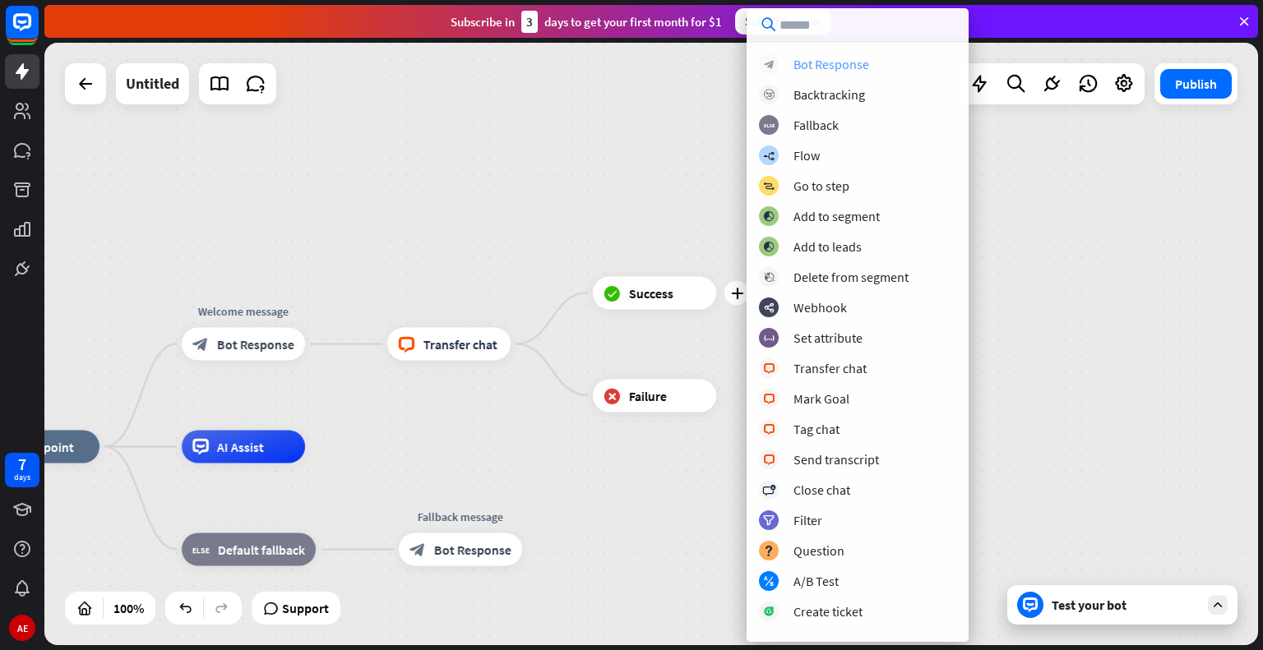
click at [825, 65] on div "Bot Response" at bounding box center [831, 64] width 76 height 16
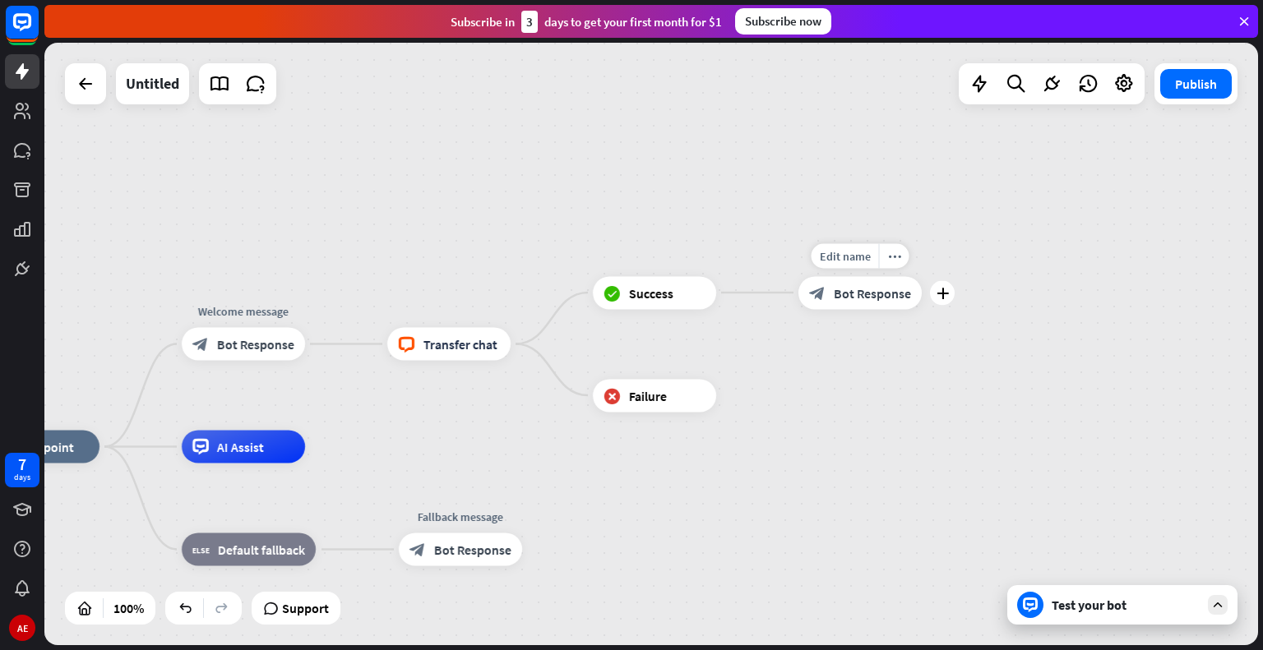
click at [844, 293] on span "Bot Response" at bounding box center [872, 292] width 77 height 16
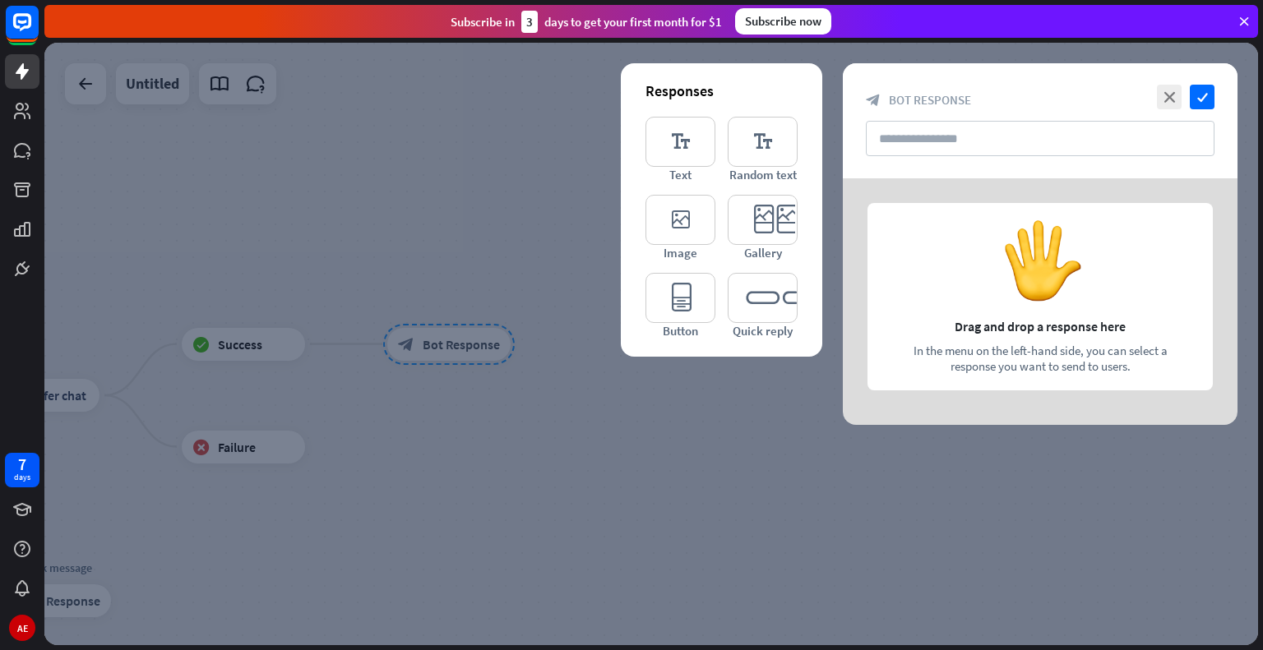
drag, startPoint x: 931, startPoint y: 260, endPoint x: 876, endPoint y: 287, distance: 61.4
click at [876, 287] on div at bounding box center [1040, 301] width 395 height 247
click at [1164, 98] on icon "close" at bounding box center [1169, 97] width 25 height 25
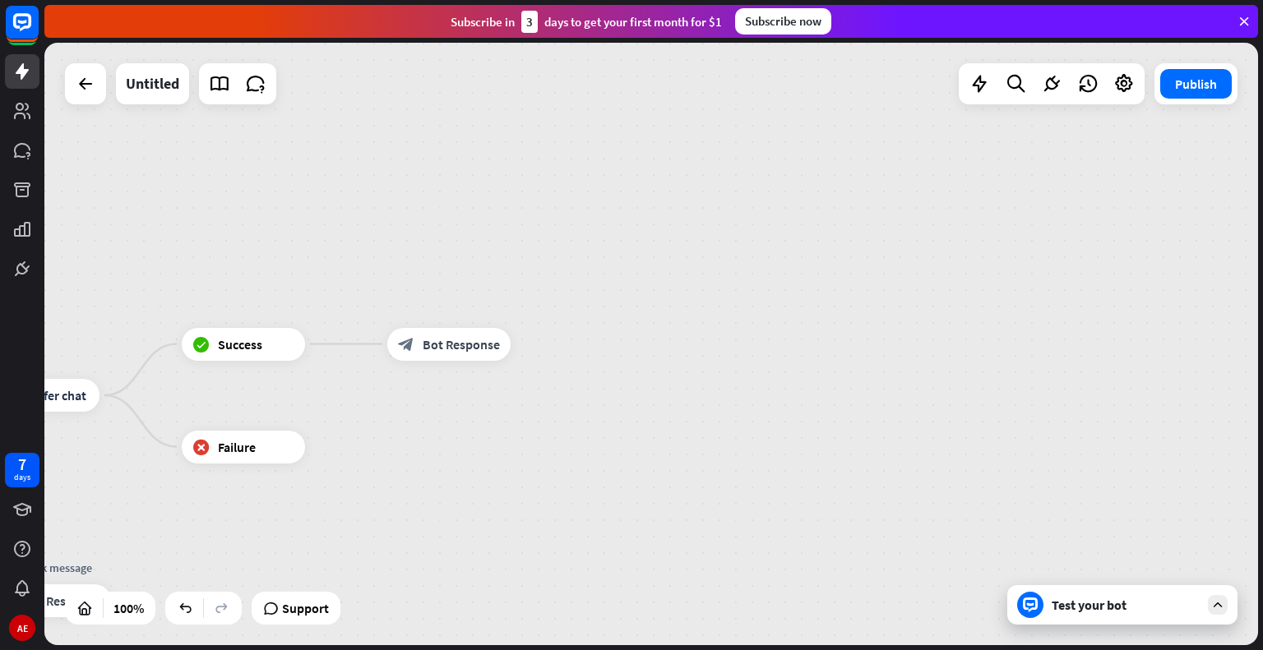
drag, startPoint x: 358, startPoint y: 228, endPoint x: 1038, endPoint y: 25, distance: 709.4
drag, startPoint x: 424, startPoint y: 308, endPoint x: 546, endPoint y: 372, distance: 137.6
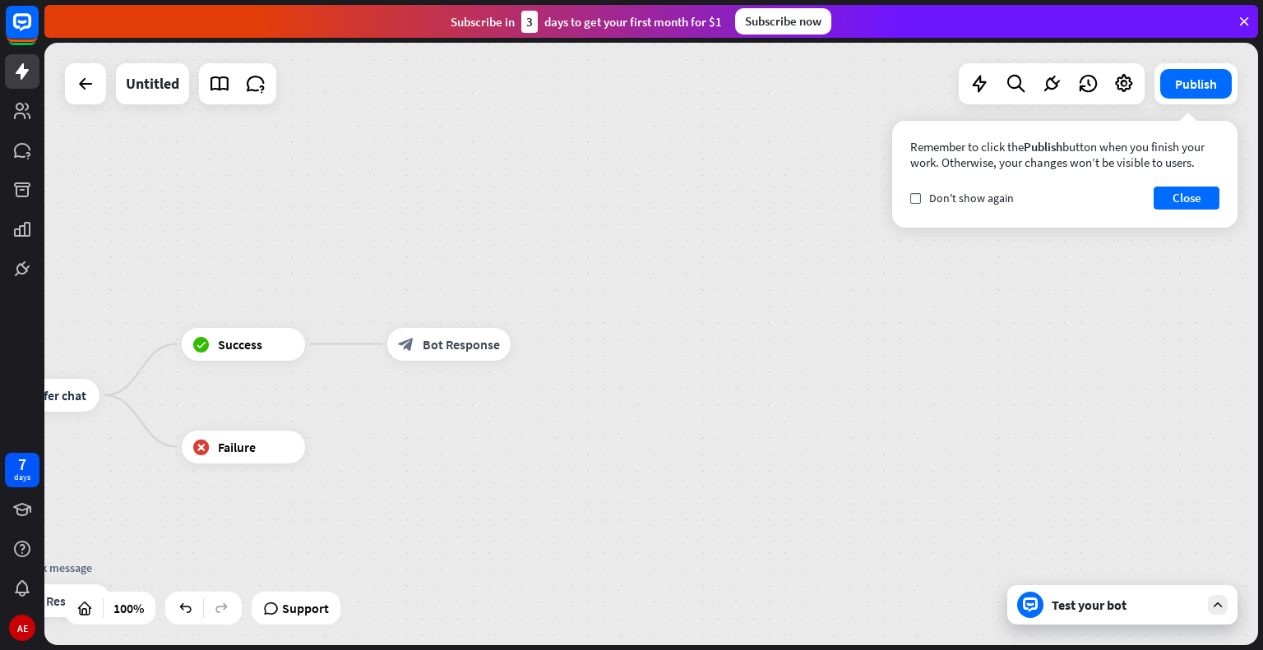
drag, startPoint x: 546, startPoint y: 374, endPoint x: 781, endPoint y: 289, distance: 250.2
